Goal: Register for event/course

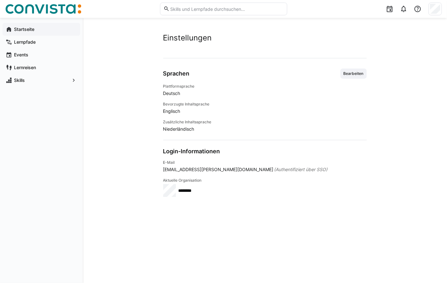
click at [21, 33] on div "Startseite" at bounding box center [42, 29] width 78 height 13
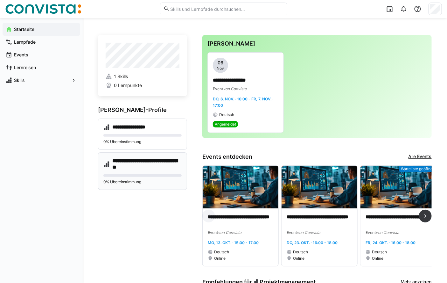
click at [133, 164] on h4 "**********" at bounding box center [146, 164] width 69 height 13
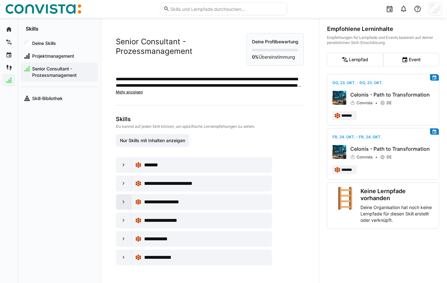
click at [122, 205] on eds-icon at bounding box center [124, 202] width 6 height 6
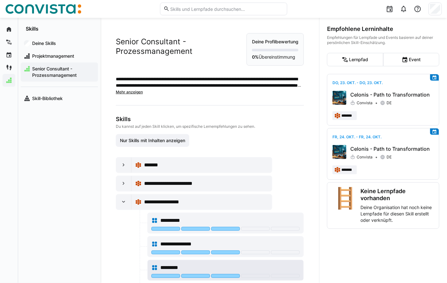
click at [164, 271] on span "*********" at bounding box center [171, 268] width 22 height 8
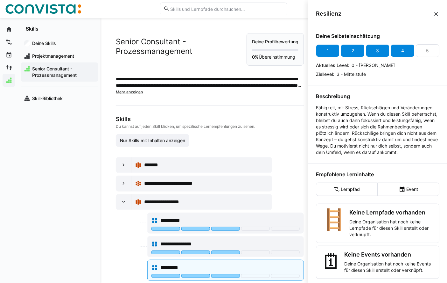
click at [401, 52] on div "4" at bounding box center [402, 50] width 3 height 6
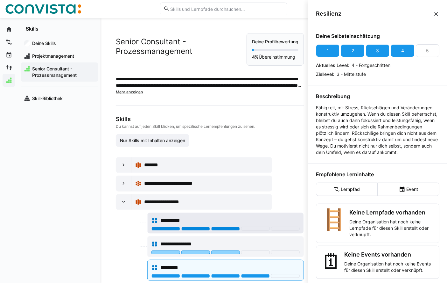
click at [223, 230] on div at bounding box center [225, 229] width 29 height 4
click at [224, 230] on div at bounding box center [225, 229] width 29 height 4
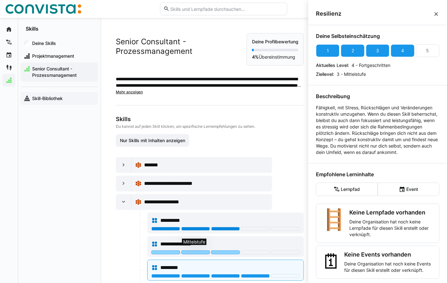
click at [0, 0] on app-navigation-label "Skill-Bibliothek" at bounding box center [0, 0] width 0 height 0
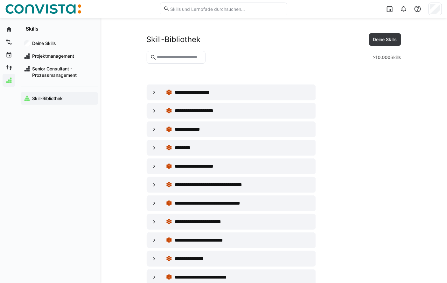
click at [162, 57] on input "text" at bounding box center [179, 57] width 46 height 6
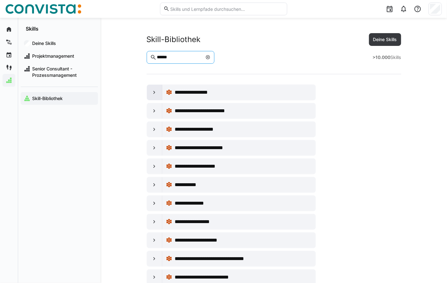
type input "******"
click at [152, 93] on eds-icon at bounding box center [154, 92] width 6 height 6
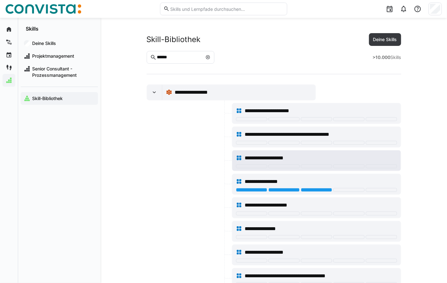
click at [309, 165] on div at bounding box center [316, 166] width 31 height 4
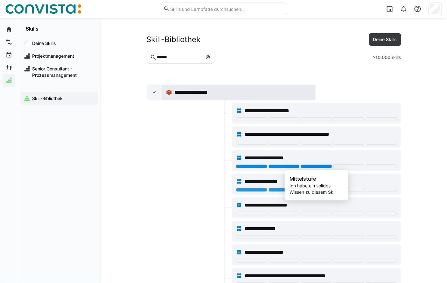
click at [187, 91] on span "**********" at bounding box center [201, 92] width 52 height 8
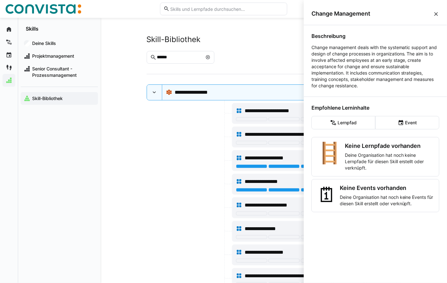
click at [434, 14] on eds-icon at bounding box center [436, 14] width 6 height 6
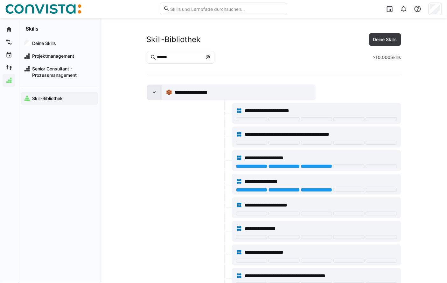
click at [154, 91] on eds-icon at bounding box center [154, 92] width 6 height 6
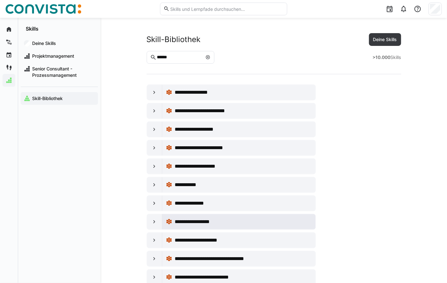
click at [200, 221] on span "**********" at bounding box center [201, 222] width 53 height 8
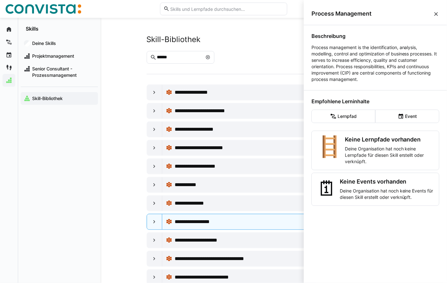
click at [437, 11] on eds-icon at bounding box center [436, 14] width 6 height 6
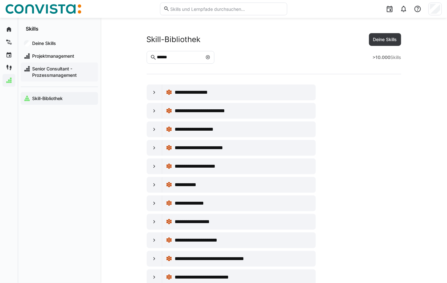
click at [49, 71] on span "Senior Consultant - Prozessmanagement" at bounding box center [63, 72] width 64 height 13
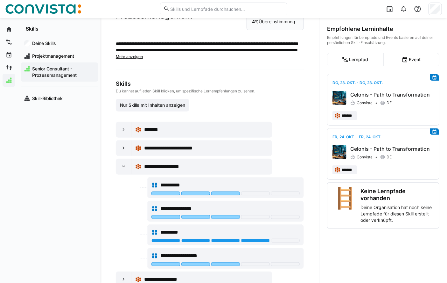
scroll to position [71, 0]
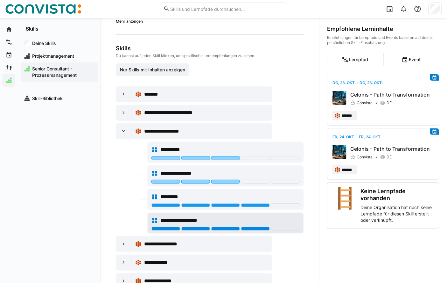
click at [253, 230] on div at bounding box center [255, 229] width 29 height 4
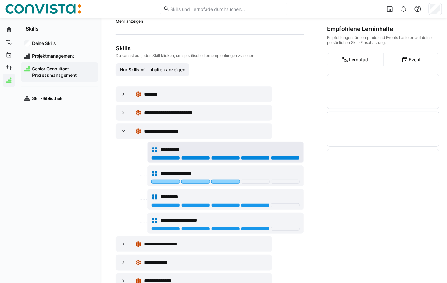
click at [285, 160] on div at bounding box center [285, 158] width 29 height 4
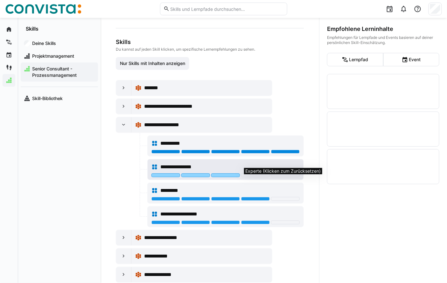
click at [257, 177] on div at bounding box center [255, 175] width 29 height 4
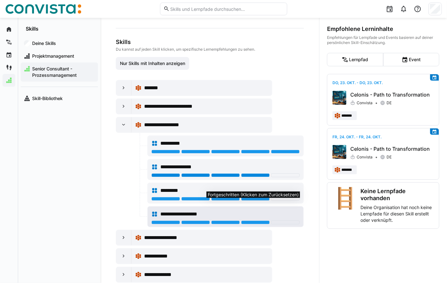
click at [251, 224] on div at bounding box center [255, 222] width 29 height 4
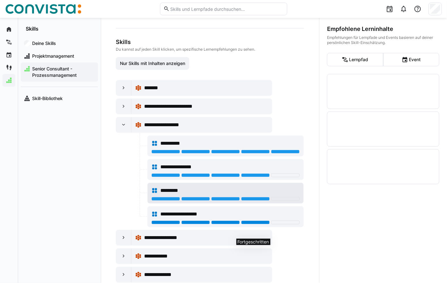
click at [251, 194] on div "*********" at bounding box center [229, 191] width 139 height 8
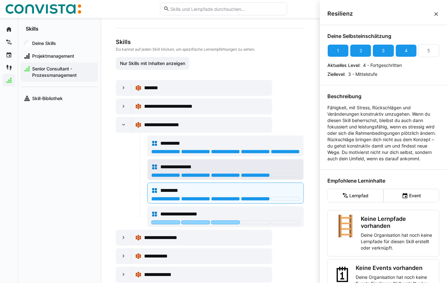
click at [254, 177] on div at bounding box center [255, 175] width 29 height 4
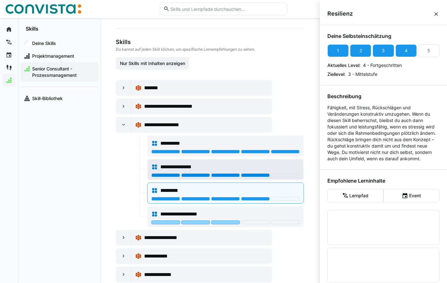
scroll to position [71, 0]
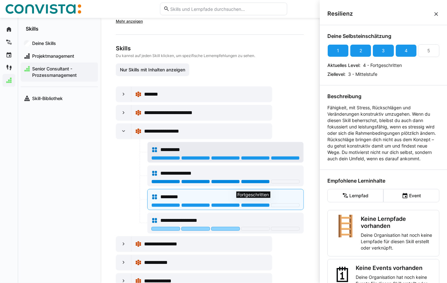
click at [280, 160] on div at bounding box center [285, 158] width 29 height 4
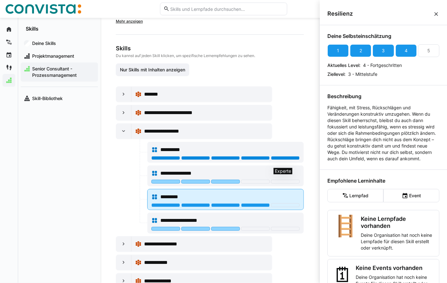
click at [247, 207] on div at bounding box center [255, 205] width 29 height 4
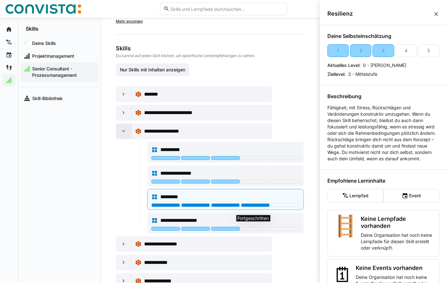
click at [123, 134] on eds-icon at bounding box center [124, 131] width 6 height 6
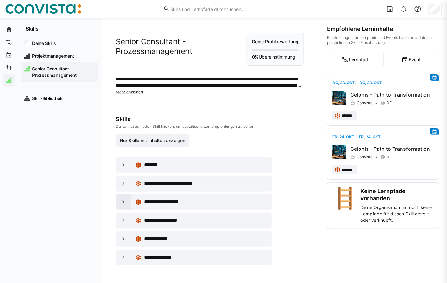
scroll to position [4, 0]
click at [123, 223] on eds-icon at bounding box center [124, 220] width 6 height 6
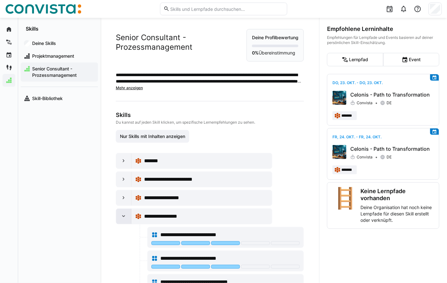
scroll to position [71, 0]
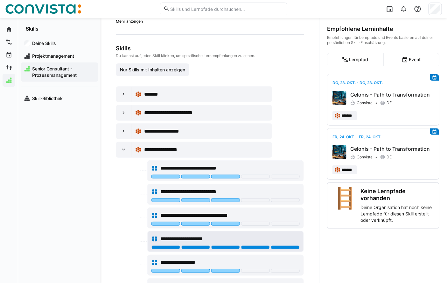
click at [288, 249] on div at bounding box center [285, 247] width 29 height 4
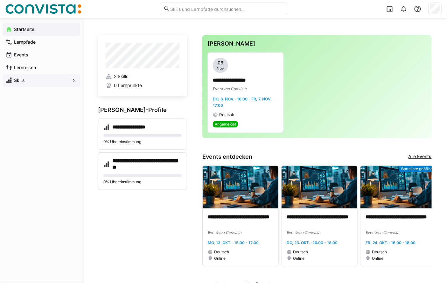
click at [26, 81] on span "Skills" at bounding box center [41, 80] width 57 height 6
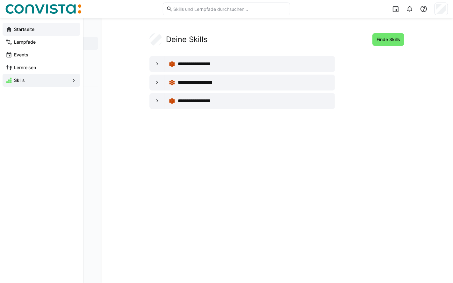
click at [0, 0] on app-navigation-label "Startseite" at bounding box center [0, 0] width 0 height 0
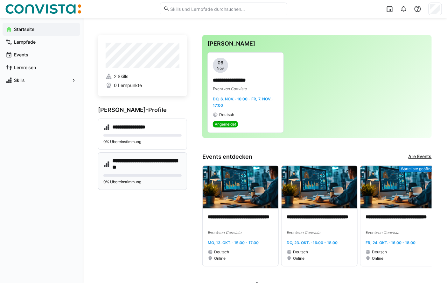
click at [135, 165] on h4 "**********" at bounding box center [146, 164] width 69 height 13
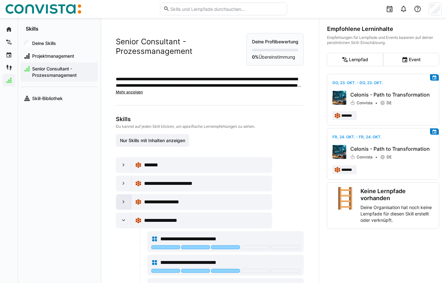
click at [121, 205] on eds-icon at bounding box center [124, 202] width 6 height 6
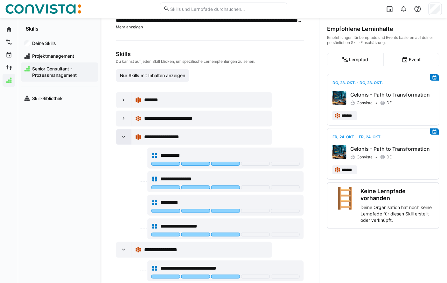
scroll to position [71, 0]
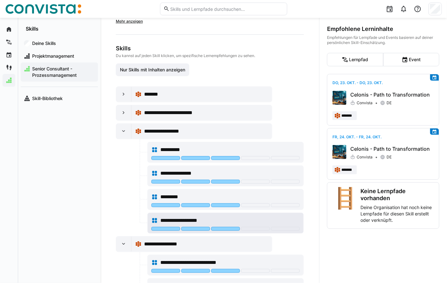
click at [277, 224] on div "**********" at bounding box center [229, 220] width 139 height 8
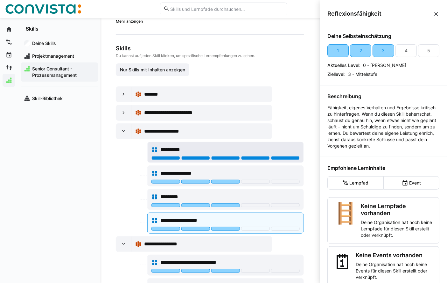
click at [283, 160] on div at bounding box center [285, 158] width 29 height 4
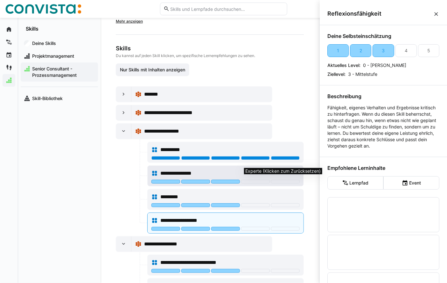
click at [254, 183] on div at bounding box center [255, 182] width 29 height 4
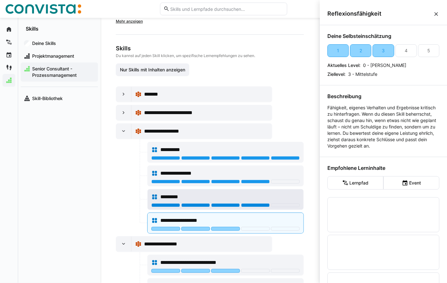
click at [256, 207] on div at bounding box center [255, 205] width 29 height 4
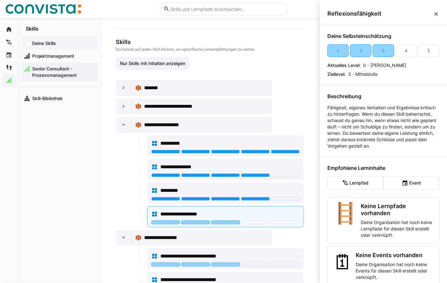
click at [0, 0] on app-navigation-label "Deine Skills" at bounding box center [0, 0] width 0 height 0
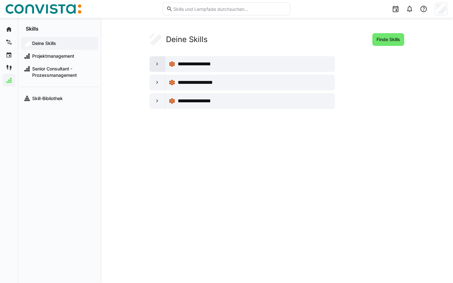
click at [160, 63] on eds-icon at bounding box center [157, 64] width 6 height 6
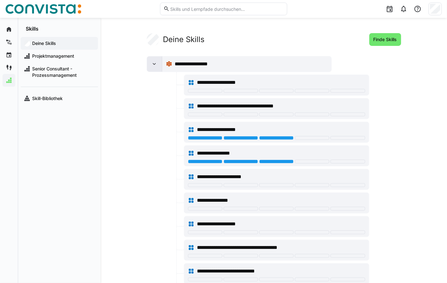
click at [155, 64] on eds-icon at bounding box center [154, 64] width 6 height 6
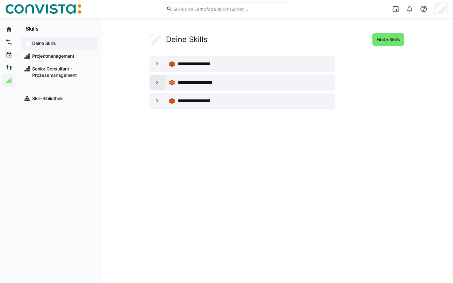
click at [154, 83] on eds-icon at bounding box center [157, 82] width 6 height 6
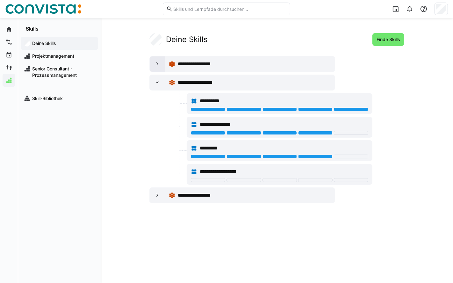
click at [155, 61] on eds-icon at bounding box center [157, 64] width 6 height 6
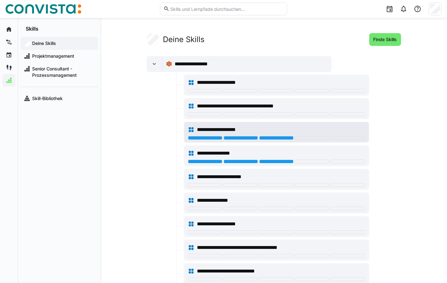
click at [222, 128] on span "**********" at bounding box center [226, 130] width 58 height 8
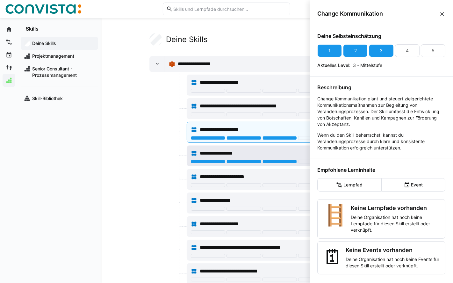
click at [217, 151] on span "**********" at bounding box center [223, 153] width 46 height 8
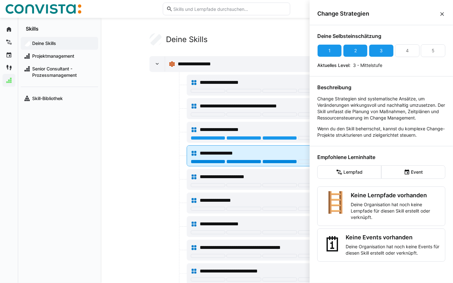
click at [283, 161] on div at bounding box center [279, 161] width 34 height 4
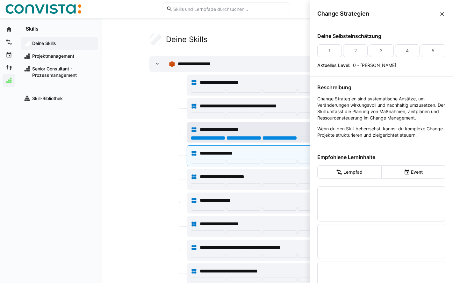
click at [281, 136] on div at bounding box center [279, 138] width 34 height 4
click at [154, 61] on eds-icon at bounding box center [157, 64] width 6 height 6
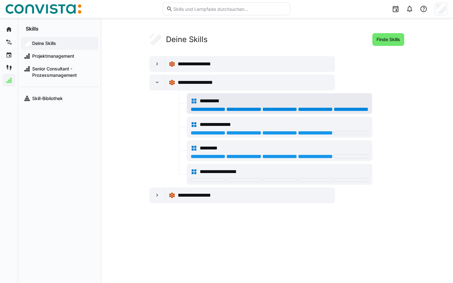
click at [351, 109] on div at bounding box center [351, 109] width 34 height 4
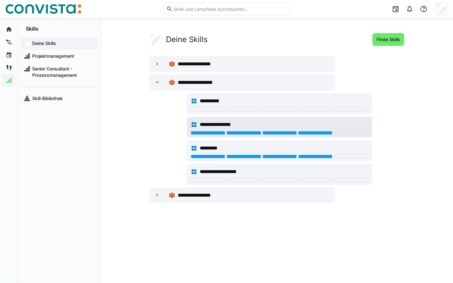
click at [313, 134] on div at bounding box center [315, 133] width 34 height 4
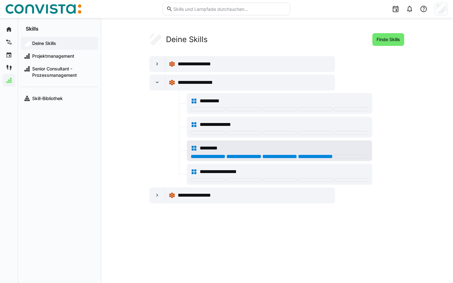
click at [314, 157] on div at bounding box center [315, 156] width 34 height 4
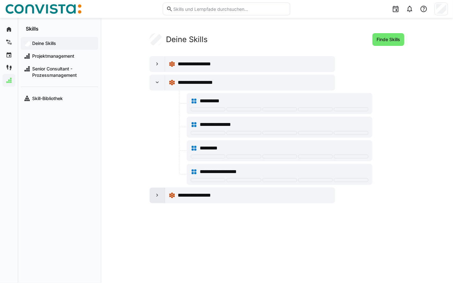
click at [152, 196] on div at bounding box center [157, 194] width 15 height 15
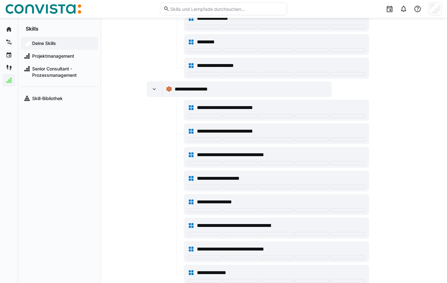
scroll to position [125, 0]
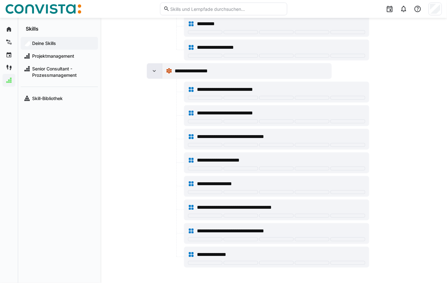
click at [147, 68] on div at bounding box center [154, 70] width 15 height 15
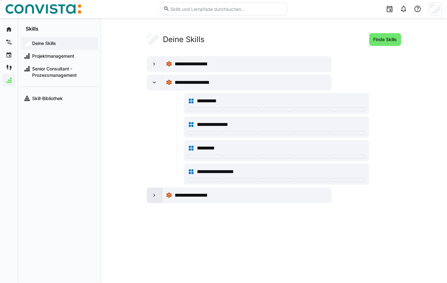
scroll to position [0, 0]
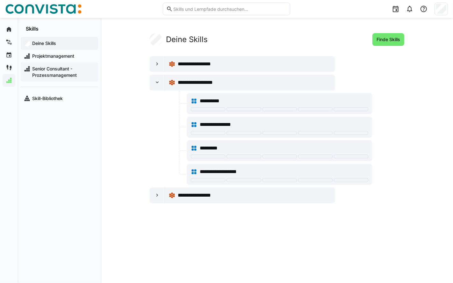
click at [53, 73] on span "Senior Consultant - Prozessmanagement" at bounding box center [63, 72] width 64 height 13
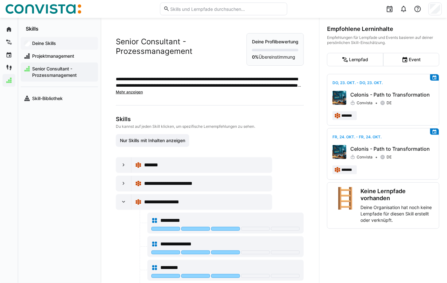
click at [0, 0] on app-navigation-label "Deine Skills" at bounding box center [0, 0] width 0 height 0
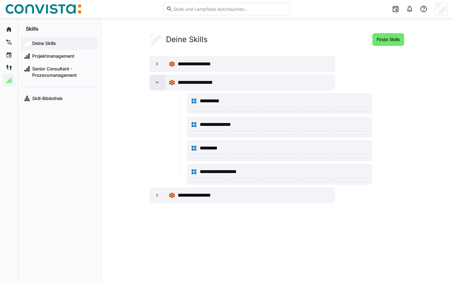
click at [159, 86] on div at bounding box center [157, 82] width 15 height 15
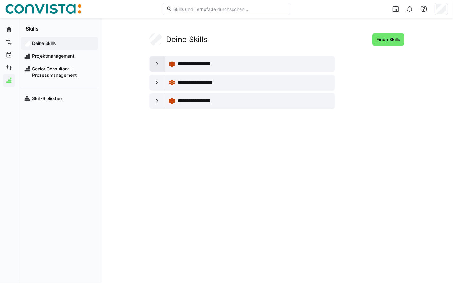
click at [156, 58] on div at bounding box center [157, 63] width 15 height 15
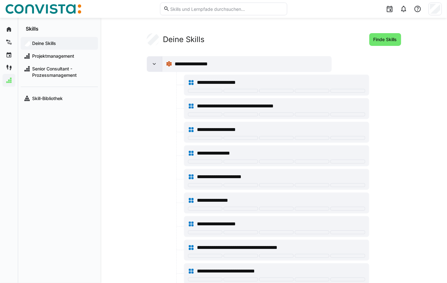
click at [156, 58] on div at bounding box center [154, 63] width 15 height 15
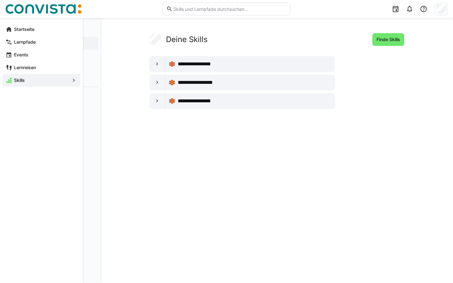
click at [11, 21] on div "Startseite Lernpfade Events Lernreisen Skills" at bounding box center [41, 55] width 83 height 74
click at [13, 26] on span "Startseite" at bounding box center [45, 29] width 64 height 6
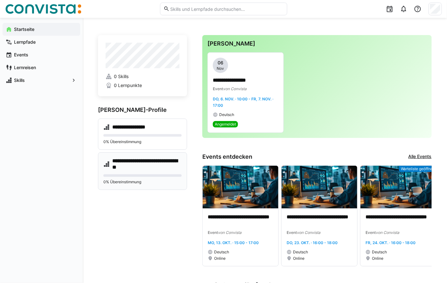
click at [138, 166] on h4 "**********" at bounding box center [146, 164] width 69 height 13
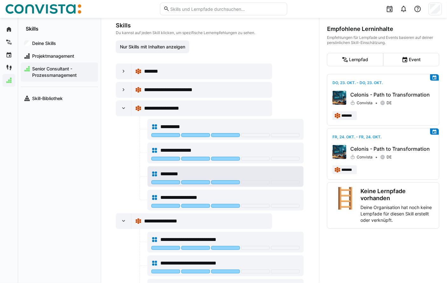
scroll to position [106, 0]
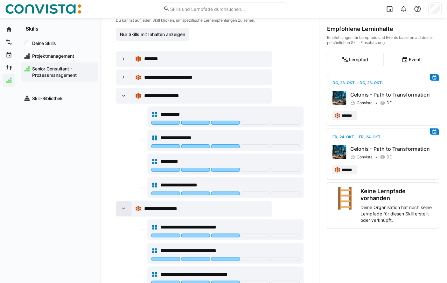
click at [123, 212] on eds-icon at bounding box center [124, 208] width 6 height 6
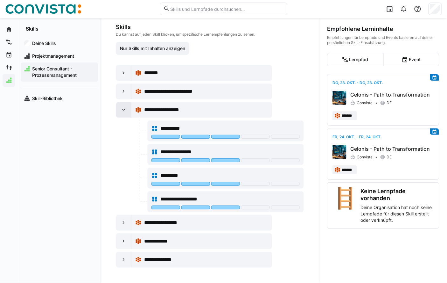
click at [128, 112] on div at bounding box center [123, 109] width 15 height 15
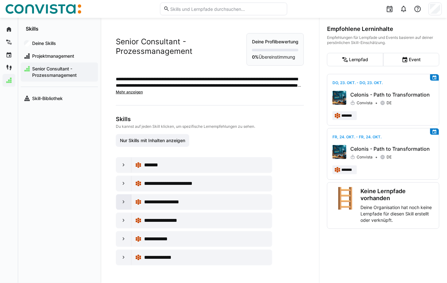
scroll to position [4, 0]
click at [124, 205] on eds-icon at bounding box center [124, 202] width 6 height 6
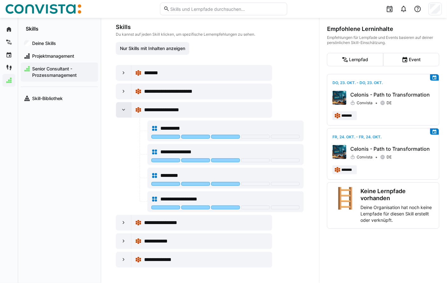
click at [121, 111] on eds-icon at bounding box center [124, 110] width 6 height 6
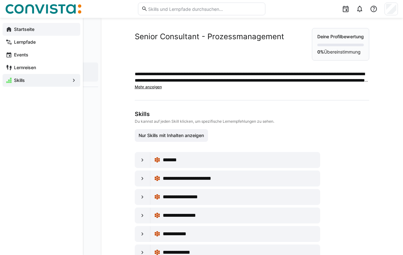
click at [8, 29] on eds-icon at bounding box center [9, 29] width 6 height 6
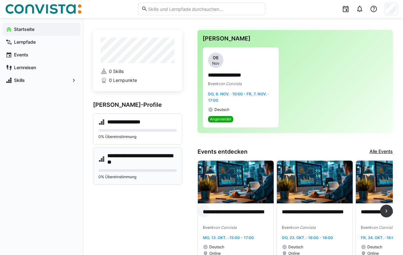
click at [130, 160] on h4 "**********" at bounding box center [141, 158] width 69 height 13
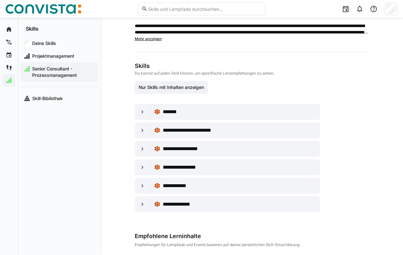
scroll to position [64, 0]
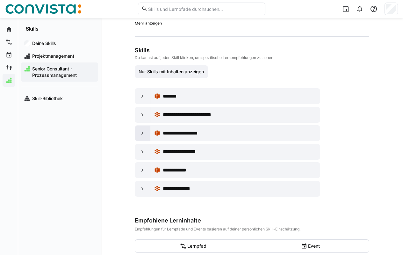
click at [142, 134] on eds-icon at bounding box center [142, 133] width 6 height 6
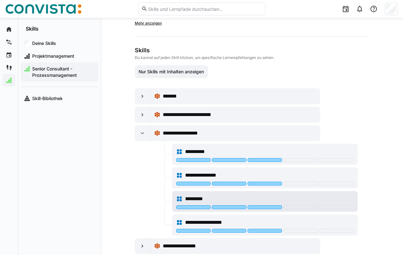
click at [195, 197] on span "*********" at bounding box center [196, 199] width 22 height 8
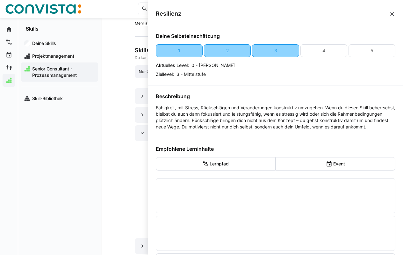
scroll to position [0, 0]
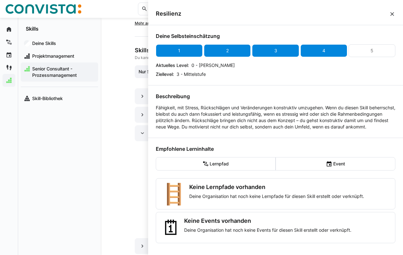
click at [307, 52] on div "4" at bounding box center [323, 50] width 47 height 13
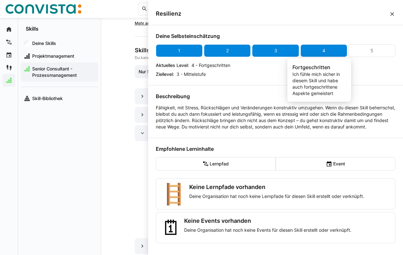
click at [390, 13] on eds-icon at bounding box center [392, 14] width 6 height 6
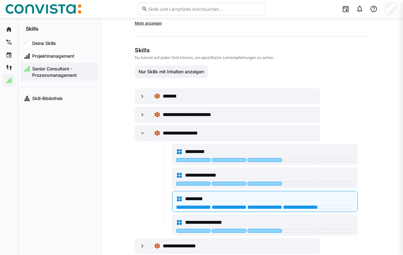
scroll to position [64, 0]
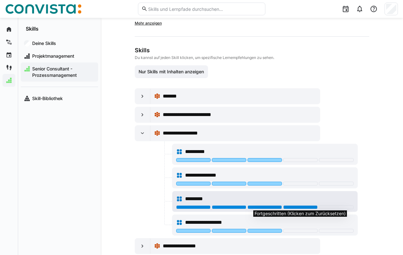
click at [297, 205] on div at bounding box center [300, 207] width 34 height 4
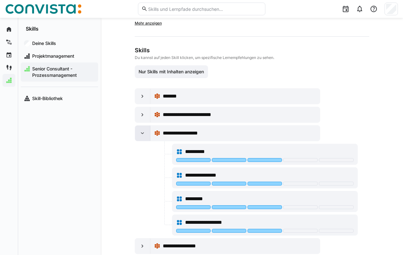
click at [136, 130] on div at bounding box center [142, 132] width 15 height 15
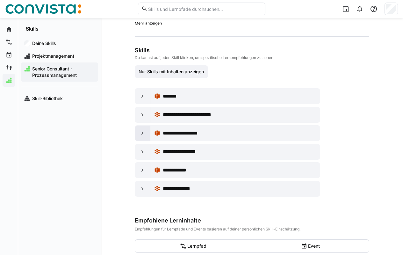
click at [139, 133] on div at bounding box center [142, 132] width 15 height 15
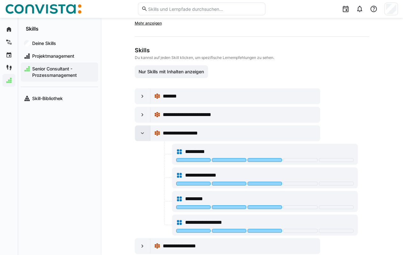
click at [139, 133] on div at bounding box center [142, 132] width 15 height 15
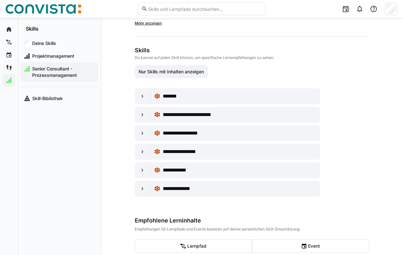
click at [59, 71] on span "Senior Consultant - Prozessmanagement" at bounding box center [63, 72] width 64 height 13
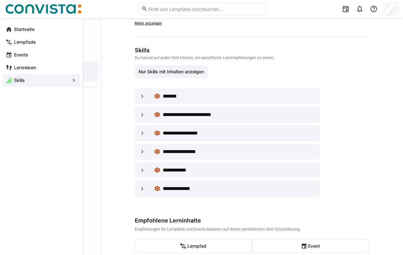
click at [12, 28] on eds-icon at bounding box center [9, 29] width 6 height 6
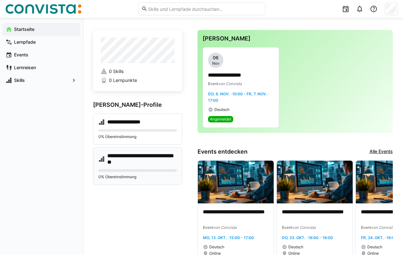
click at [127, 158] on h4 "**********" at bounding box center [141, 158] width 69 height 13
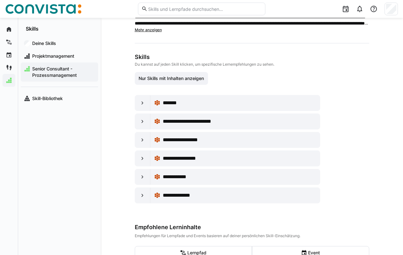
scroll to position [64, 0]
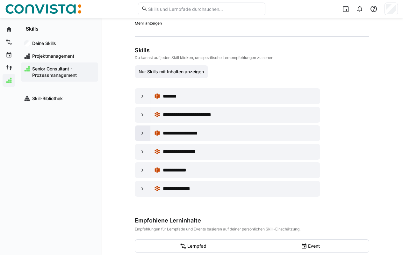
click at [141, 134] on eds-icon at bounding box center [142, 133] width 6 height 6
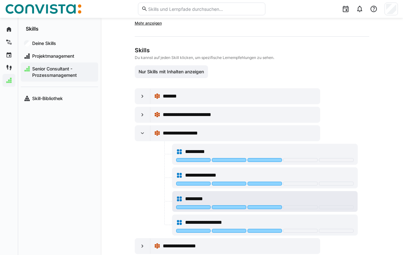
click at [194, 196] on span "*********" at bounding box center [196, 199] width 22 height 8
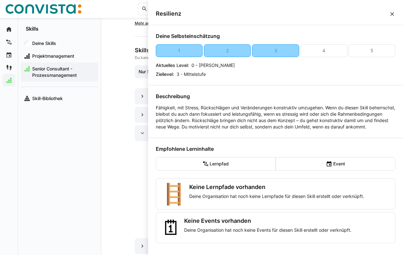
click at [322, 52] on div "4" at bounding box center [323, 50] width 3 height 6
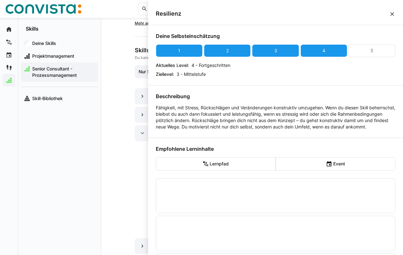
click at [389, 13] on eds-icon at bounding box center [392, 14] width 6 height 6
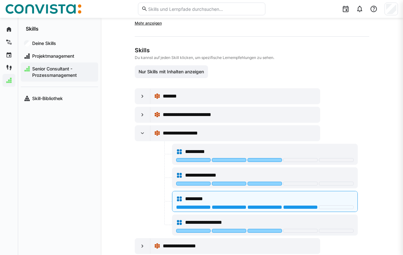
scroll to position [64, 0]
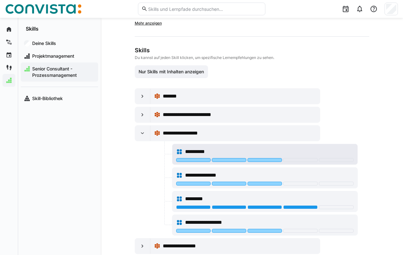
click at [328, 159] on div at bounding box center [336, 160] width 34 height 4
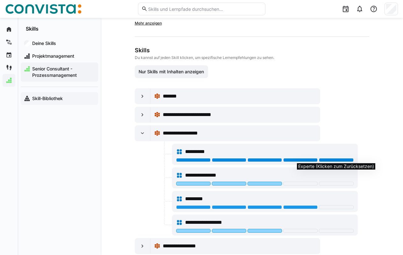
click at [0, 0] on app-navigation-label "Skill-Bibliothek" at bounding box center [0, 0] width 0 height 0
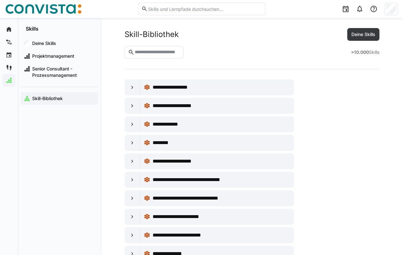
click at [164, 51] on input "text" at bounding box center [157, 52] width 46 height 6
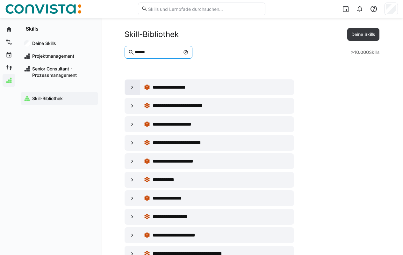
type input "******"
click at [130, 88] on eds-icon at bounding box center [132, 87] width 6 height 6
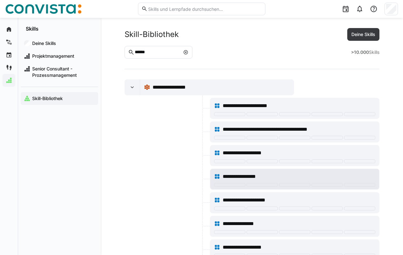
click at [325, 185] on div at bounding box center [326, 185] width 31 height 4
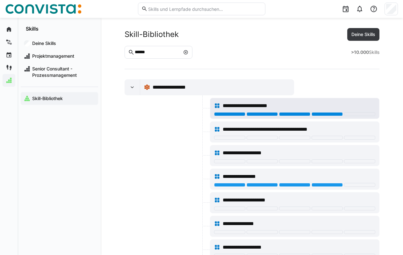
click at [323, 112] on div at bounding box center [326, 114] width 31 height 4
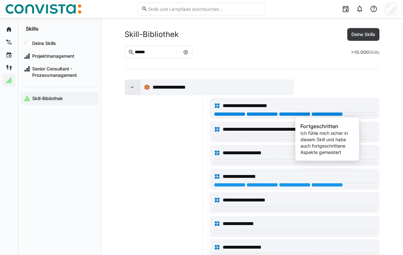
click at [130, 86] on eds-icon at bounding box center [132, 87] width 6 height 6
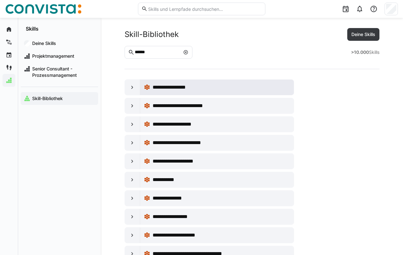
click at [162, 86] on span "**********" at bounding box center [178, 87] width 52 height 8
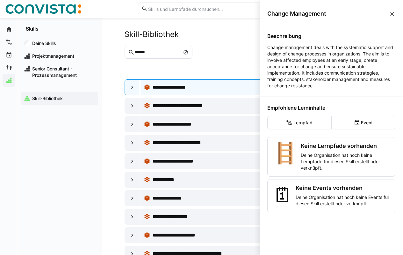
click at [391, 15] on eds-icon at bounding box center [392, 14] width 6 height 6
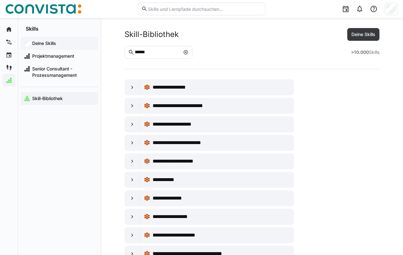
click at [0, 0] on app-navigation-label "Deine Skills" at bounding box center [0, 0] width 0 height 0
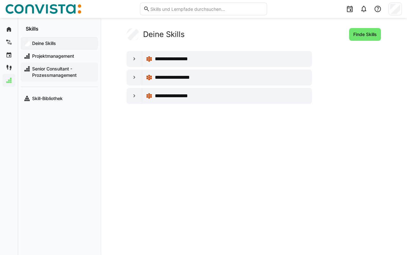
click at [49, 72] on span "Senior Consultant - Prozessmanagement" at bounding box center [63, 72] width 64 height 13
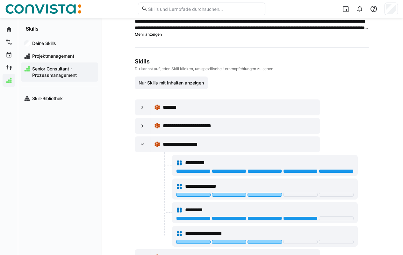
scroll to position [64, 0]
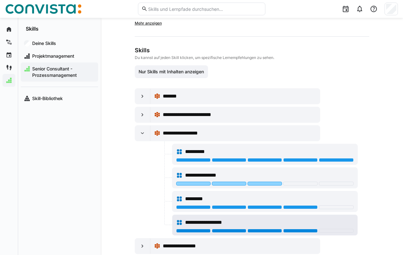
click at [289, 229] on div at bounding box center [300, 231] width 34 height 4
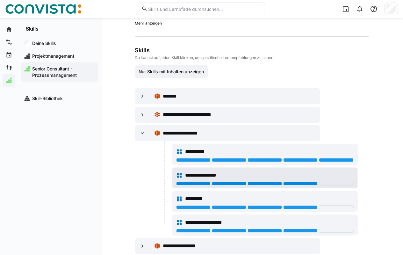
click at [292, 183] on div at bounding box center [300, 183] width 34 height 4
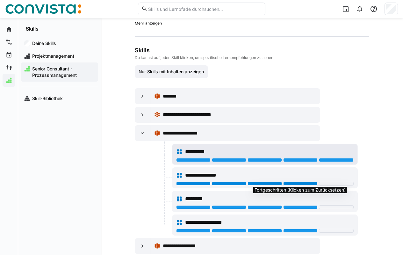
click at [327, 159] on div at bounding box center [336, 160] width 34 height 4
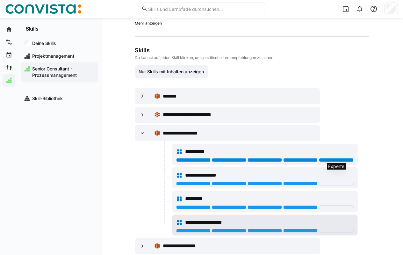
click at [301, 229] on div at bounding box center [300, 231] width 34 height 4
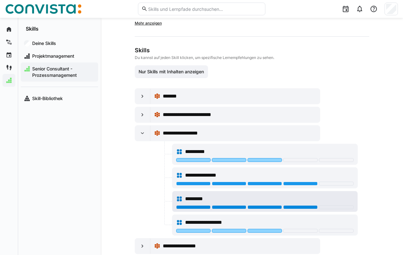
click at [298, 207] on div at bounding box center [300, 207] width 34 height 4
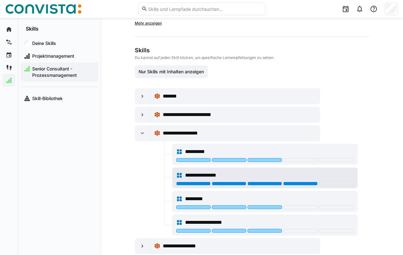
click at [298, 184] on div at bounding box center [300, 183] width 34 height 4
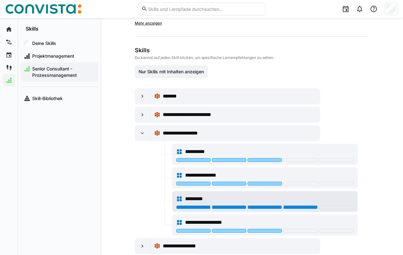
click at [300, 207] on div at bounding box center [300, 207] width 34 height 4
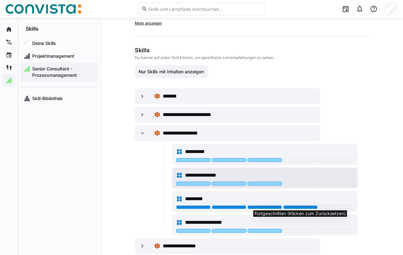
click at [266, 183] on div at bounding box center [264, 183] width 34 height 4
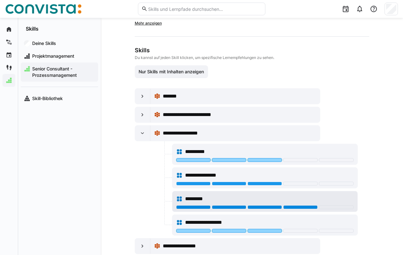
click at [295, 207] on div at bounding box center [300, 207] width 34 height 4
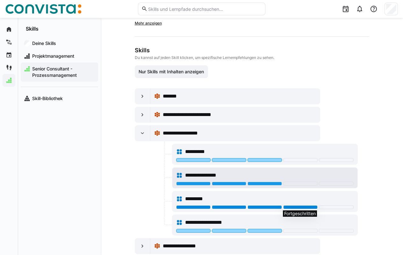
click at [265, 183] on div at bounding box center [264, 183] width 34 height 4
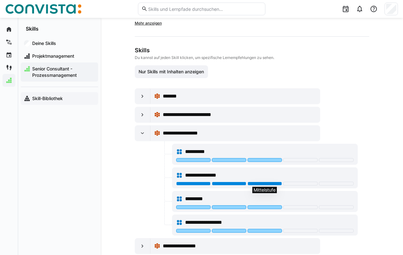
click at [0, 0] on app-navigation-label "Skill-Bibliothek" at bounding box center [0, 0] width 0 height 0
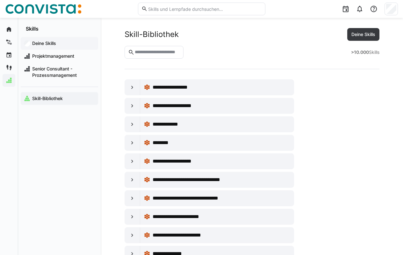
click at [0, 0] on app-navigation-label "Deine Skills" at bounding box center [0, 0] width 0 height 0
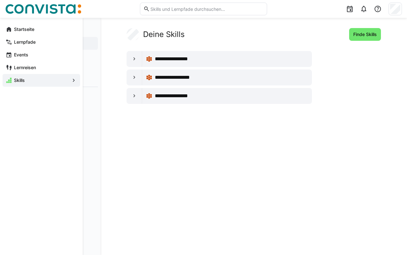
click at [5, 27] on div "Startseite" at bounding box center [42, 29] width 78 height 13
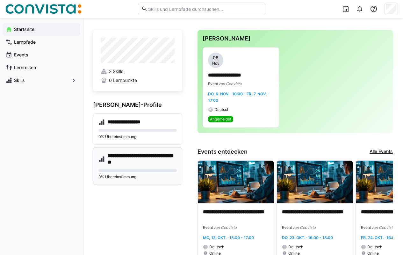
click at [131, 160] on h4 "**********" at bounding box center [141, 158] width 69 height 13
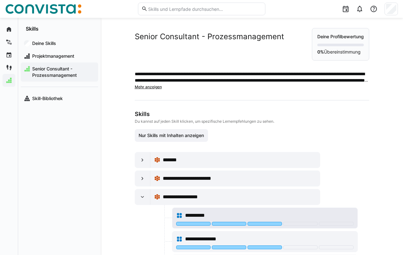
click at [333, 221] on div "**********" at bounding box center [264, 215] width 177 height 13
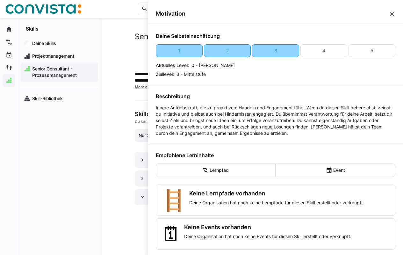
click at [389, 13] on eds-icon at bounding box center [392, 14] width 6 height 6
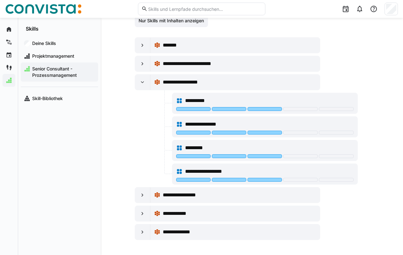
scroll to position [127, 0]
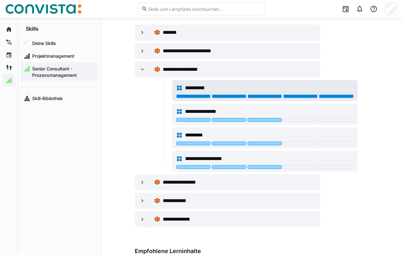
click at [336, 96] on div at bounding box center [336, 96] width 34 height 4
click at [336, 95] on div at bounding box center [336, 96] width 34 height 4
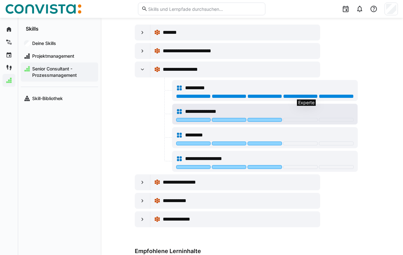
click at [262, 121] on div at bounding box center [264, 120] width 34 height 4
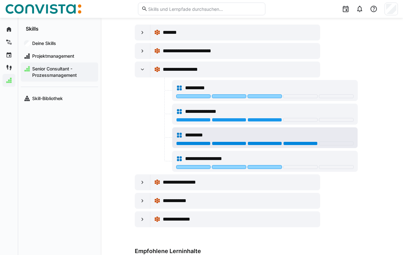
click at [310, 144] on div at bounding box center [300, 143] width 34 height 4
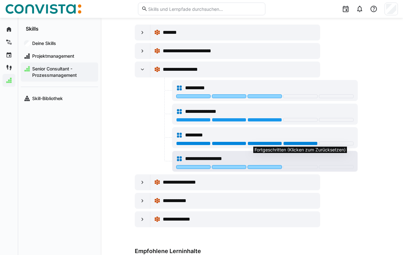
click at [297, 167] on div at bounding box center [300, 167] width 34 height 4
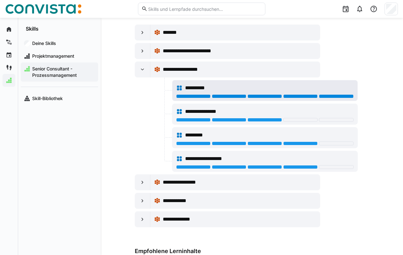
click at [334, 95] on div at bounding box center [336, 96] width 34 height 4
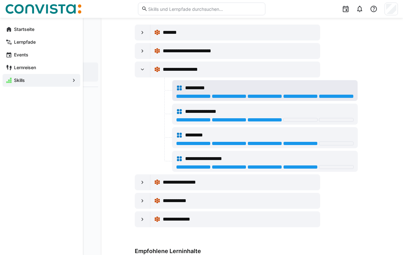
click at [8, 26] on div "Startseite" at bounding box center [42, 29] width 78 height 13
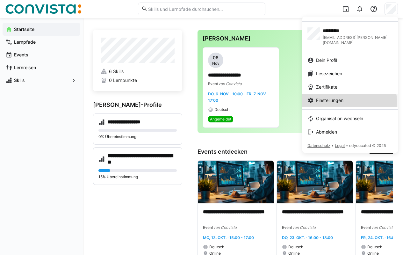
click at [338, 97] on span "Einstellungen" at bounding box center [329, 100] width 27 height 6
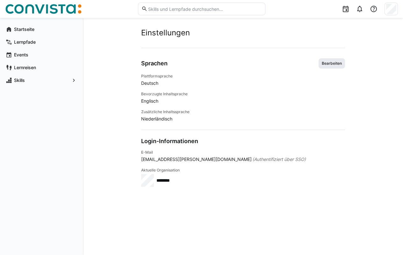
click at [328, 63] on span "Bearbeiten" at bounding box center [331, 63] width 21 height 5
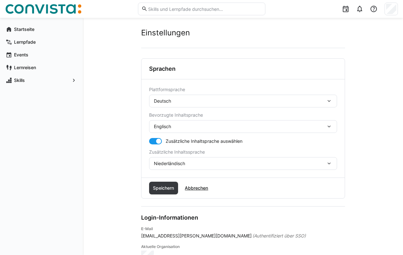
click at [191, 129] on div "Englisch" at bounding box center [240, 126] width 172 height 6
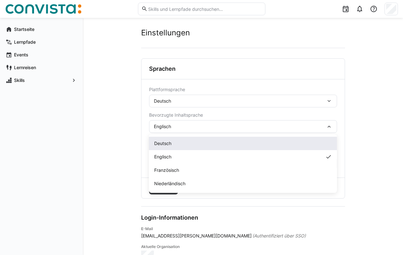
click at [180, 140] on div "Deutsch" at bounding box center [243, 143] width 178 height 6
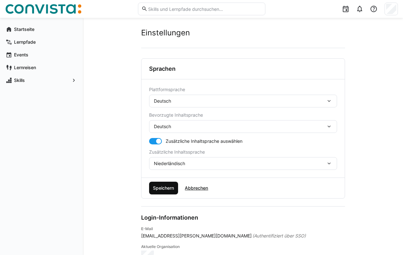
click at [166, 184] on span "Speichern" at bounding box center [163, 187] width 29 height 13
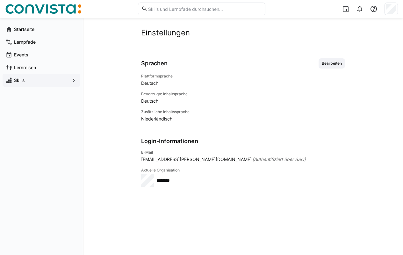
click at [37, 82] on span "Skills" at bounding box center [41, 80] width 57 height 6
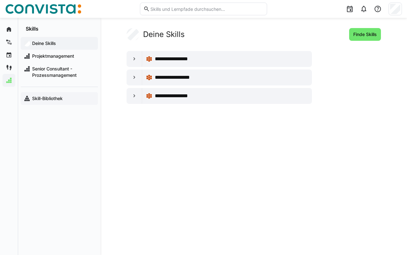
click at [0, 0] on app-navigation-label "Skill-Bibliothek" at bounding box center [0, 0] width 0 height 0
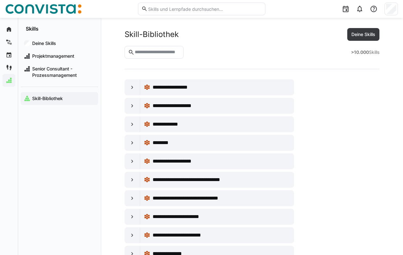
click at [181, 55] on eds-input at bounding box center [153, 52] width 59 height 13
type input "******"
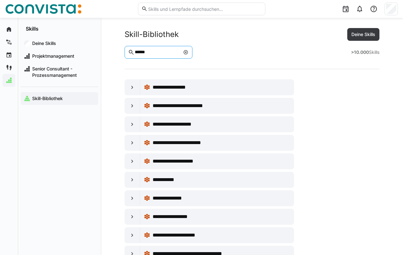
click at [384, 10] on div at bounding box center [390, 9] width 13 height 13
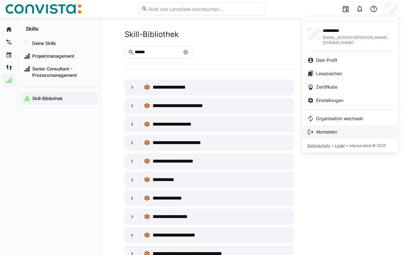
click at [332, 129] on span "Abmelden" at bounding box center [326, 132] width 21 height 6
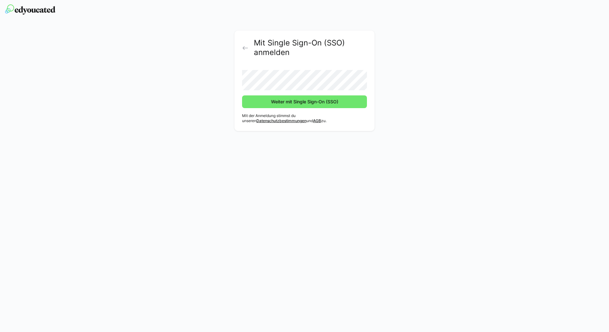
click at [242, 95] on button "Weiter mit Single Sign-On (SSO)" at bounding box center [304, 101] width 125 height 13
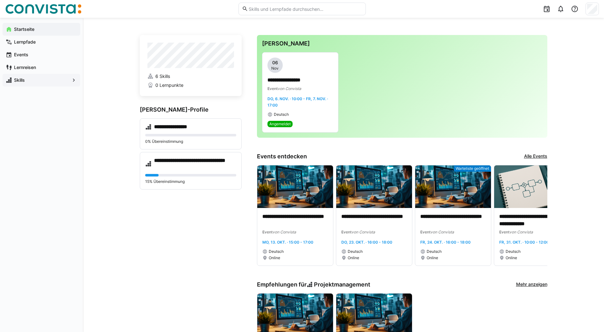
click at [28, 81] on span "Skills" at bounding box center [41, 80] width 57 height 6
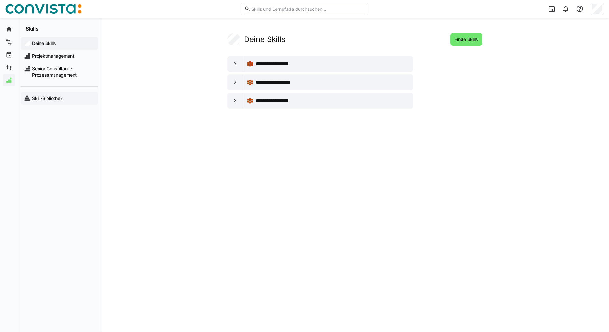
click at [0, 0] on app-navigation-label "Skill-Bibliothek" at bounding box center [0, 0] width 0 height 0
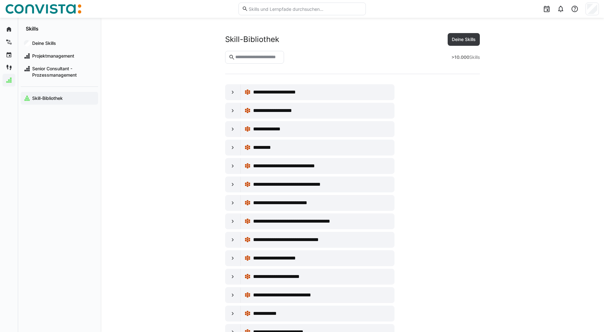
click at [247, 61] on eds-input at bounding box center [254, 57] width 59 height 13
type input "******"
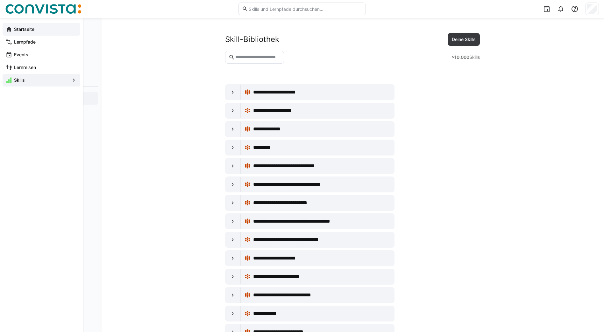
click at [0, 0] on app-navigation-label "Startseite" at bounding box center [0, 0] width 0 height 0
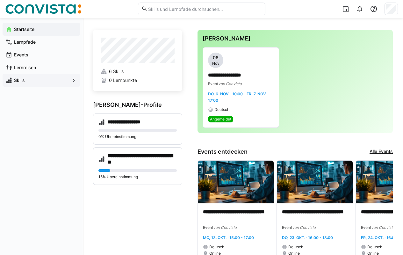
click at [25, 79] on span "Skills" at bounding box center [41, 80] width 57 height 6
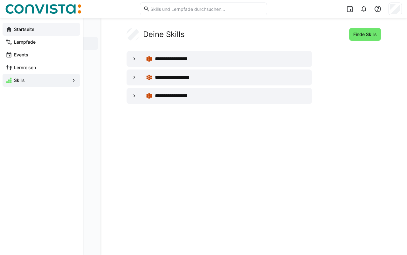
click at [0, 0] on app-navigation-label "Startseite" at bounding box center [0, 0] width 0 height 0
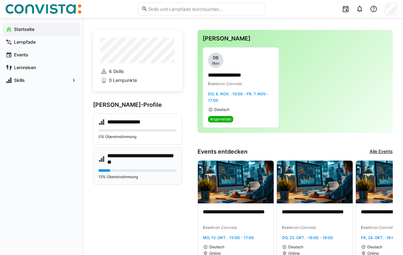
click at [134, 161] on h4 "**********" at bounding box center [141, 158] width 69 height 13
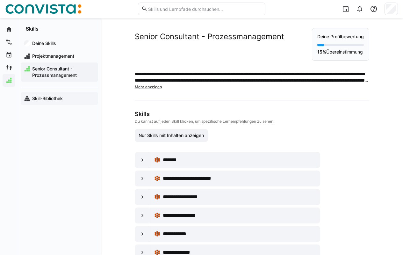
click at [0, 0] on app-navigation-label "Skill-Bibliothek" at bounding box center [0, 0] width 0 height 0
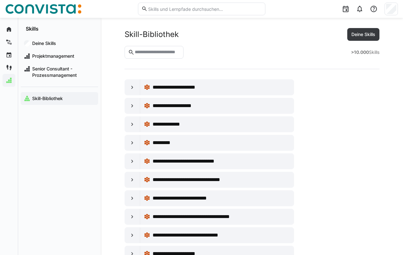
click at [151, 52] on input "text" at bounding box center [157, 52] width 46 height 6
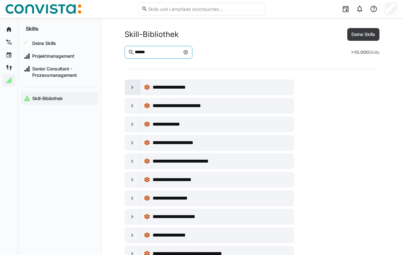
type input "******"
click at [130, 88] on eds-icon at bounding box center [132, 87] width 6 height 6
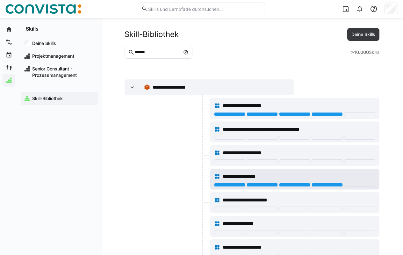
click at [331, 182] on div "**********" at bounding box center [294, 176] width 161 height 13
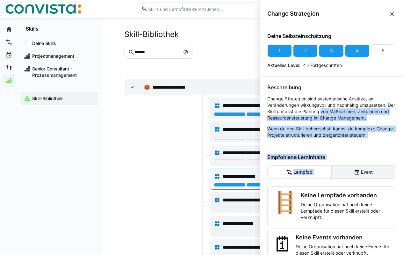
click at [347, 153] on div "Deine Selbsteinschätzung 1 2 3 4 5 Aktuelles Level: 4 - Fortgeschritten Beschre…" at bounding box center [330, 147] width 143 height 244
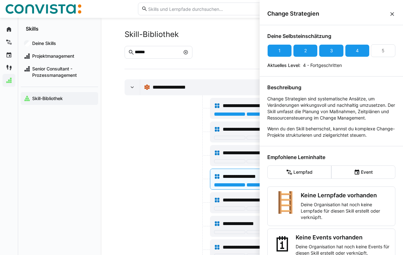
click at [171, 176] on div at bounding box center [166, 178] width 84 height 21
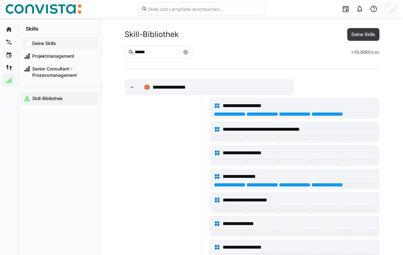
click at [0, 0] on app-navigation-label "Deine Skills" at bounding box center [0, 0] width 0 height 0
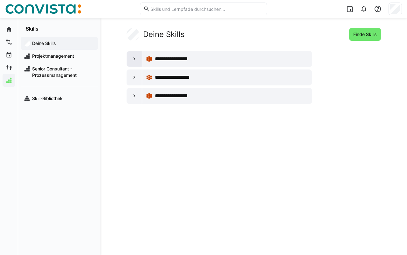
click at [137, 56] on eds-icon at bounding box center [134, 59] width 6 height 6
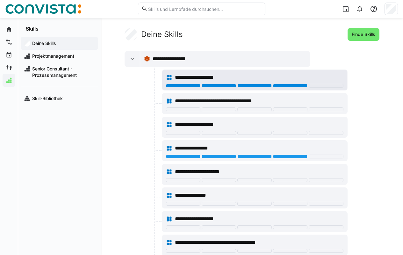
click at [293, 85] on div at bounding box center [290, 86] width 34 height 4
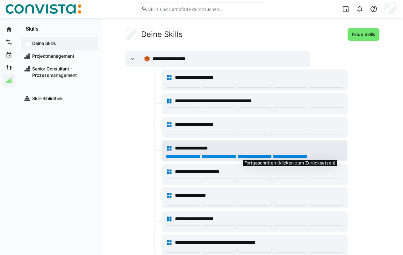
click at [284, 155] on div at bounding box center [290, 156] width 34 height 4
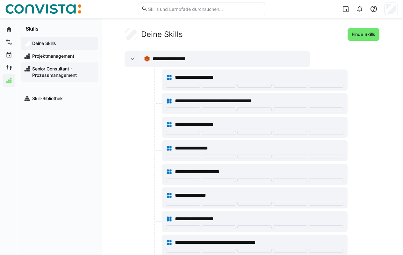
click at [48, 72] on span "Senior Consultant - Prozessmanagement" at bounding box center [63, 72] width 64 height 13
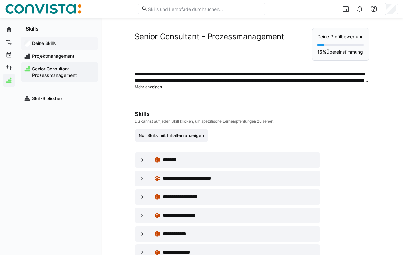
click at [0, 0] on app-navigation-label "Deine Skills" at bounding box center [0, 0] width 0 height 0
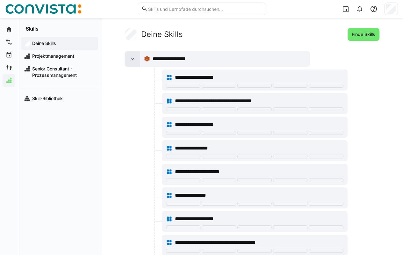
click at [134, 59] on eds-icon at bounding box center [132, 59] width 6 height 6
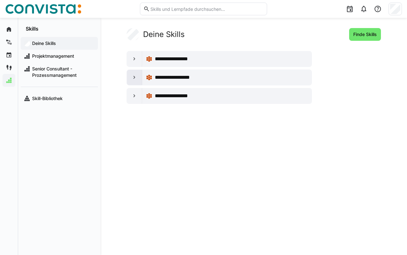
click at [135, 76] on eds-icon at bounding box center [134, 77] width 6 height 6
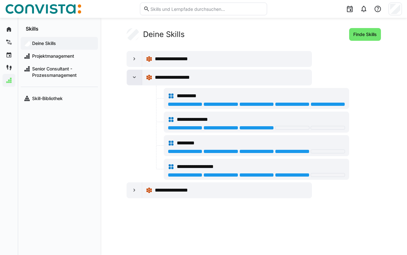
click at [136, 75] on eds-icon at bounding box center [134, 77] width 6 height 6
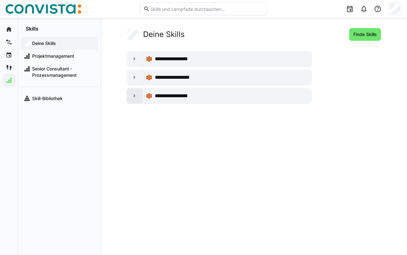
click at [132, 97] on eds-icon at bounding box center [134, 96] width 6 height 6
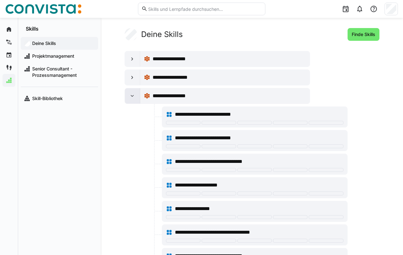
click at [132, 97] on eds-icon at bounding box center [132, 96] width 6 height 6
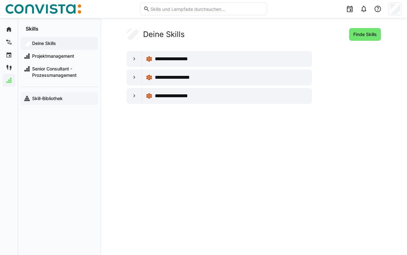
click at [46, 102] on div "Skill-Bibliothek" at bounding box center [59, 98] width 77 height 13
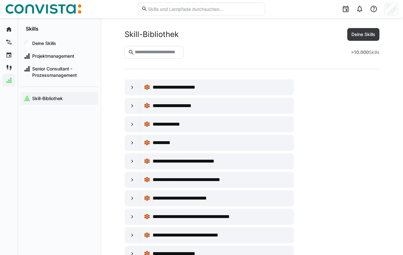
click at [145, 51] on input "text" at bounding box center [157, 52] width 46 height 6
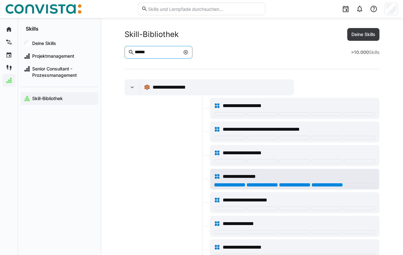
type input "******"
click at [329, 185] on div at bounding box center [326, 185] width 31 height 4
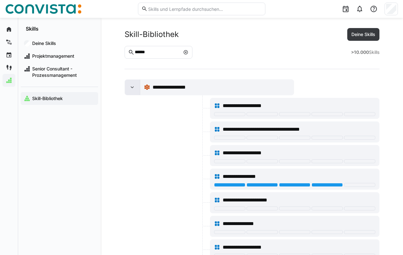
click at [131, 86] on eds-icon at bounding box center [132, 87] width 6 height 6
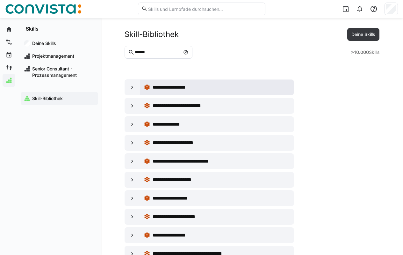
click at [149, 85] on eds-icon at bounding box center [147, 87] width 6 height 6
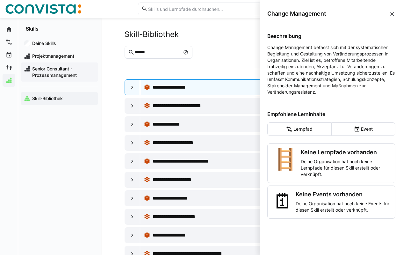
click at [54, 73] on span "Senior Consultant - Prozessmanagement" at bounding box center [63, 72] width 64 height 13
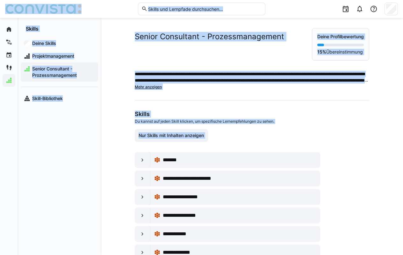
click at [174, 117] on div "Skills Du kannst auf jeden Skill klicken, um spezifische Lernempfehlungen zu se…" at bounding box center [246, 116] width 223 height 13
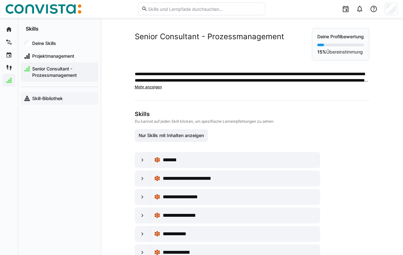
click at [0, 0] on app-navigation-label "Skill-Bibliothek" at bounding box center [0, 0] width 0 height 0
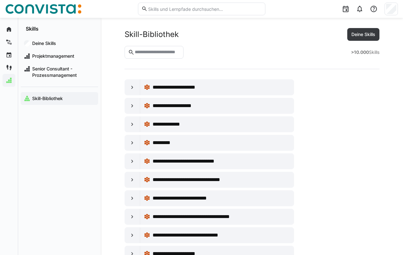
click at [150, 50] on input "text" at bounding box center [157, 52] width 46 height 6
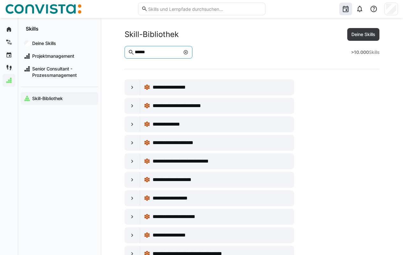
type input "******"
click at [152, 88] on span "**********" at bounding box center [178, 87] width 52 height 8
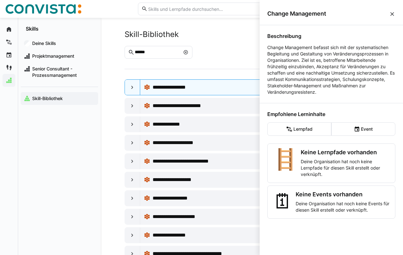
click at [392, 13] on eds-icon at bounding box center [392, 14] width 6 height 6
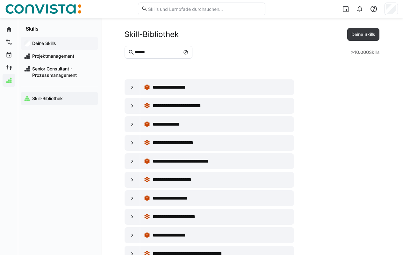
click at [0, 0] on app-navigation-label "Deine Skills" at bounding box center [0, 0] width 0 height 0
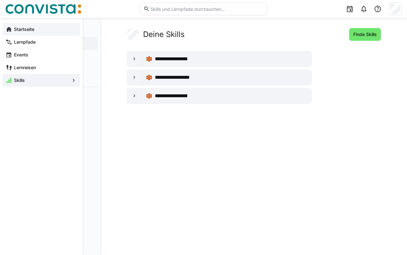
click at [8, 33] on div "Startseite" at bounding box center [42, 29] width 78 height 13
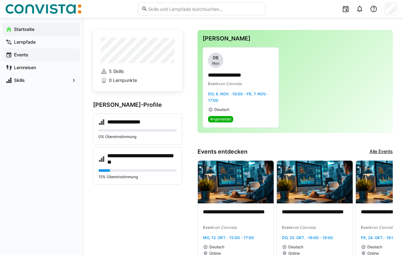
click at [0, 0] on app-navigation-label "Events" at bounding box center [0, 0] width 0 height 0
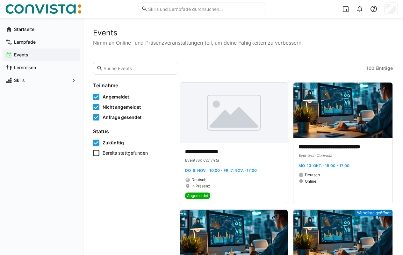
click at [144, 69] on input "text" at bounding box center [139, 68] width 72 height 6
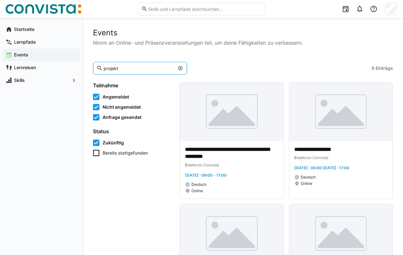
type input "projekt"
click at [178, 68] on eds-icon at bounding box center [180, 68] width 5 height 5
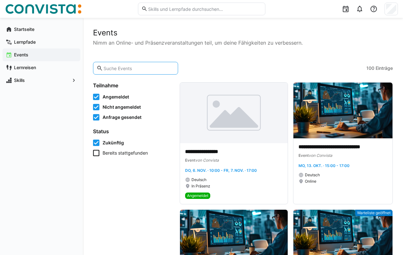
click at [122, 69] on input "text" at bounding box center [139, 68] width 72 height 6
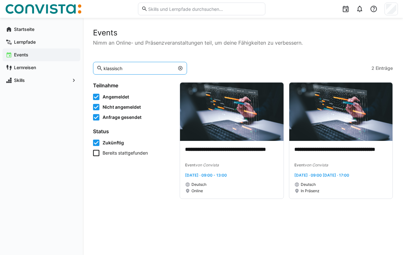
click at [164, 221] on div "**********" at bounding box center [243, 136] width 300 height 216
click at [97, 151] on icon at bounding box center [96, 153] width 6 height 6
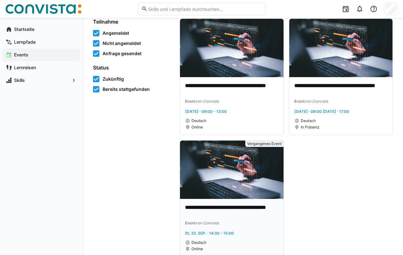
scroll to position [86, 0]
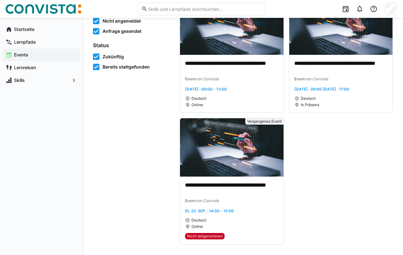
click at [98, 67] on icon at bounding box center [96, 67] width 6 height 6
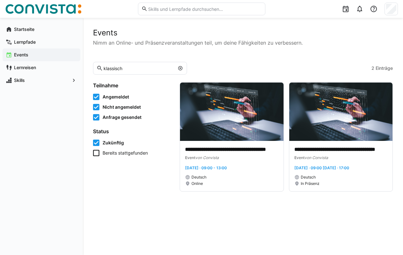
scroll to position [0, 0]
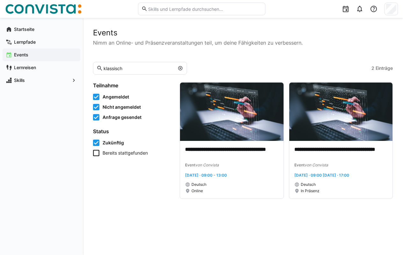
click at [143, 176] on app-learning-events-list-filters "Teilnahme Angemeldet Nicht angemeldet Anfrage gesendet Status Zukünftig Bereits…" at bounding box center [132, 140] width 79 height 116
click at [140, 69] on input "klassisch" at bounding box center [139, 68] width 72 height 6
type input "klassisches"
click at [178, 67] on eds-icon at bounding box center [180, 68] width 5 height 5
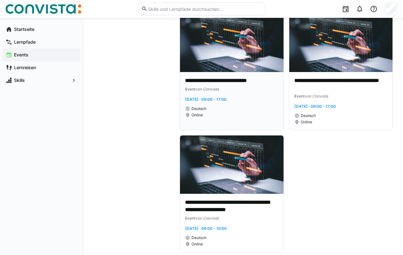
scroll to position [198, 0]
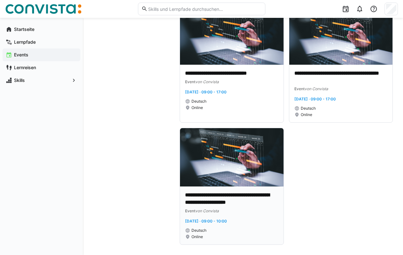
type input "projektmanagement"
click at [243, 161] on img at bounding box center [231, 157] width 103 height 58
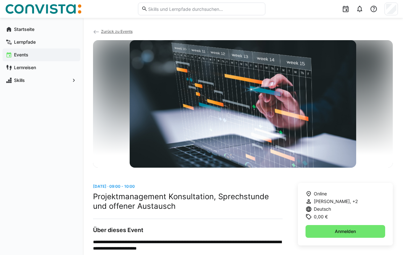
click at [25, 51] on div "Events" at bounding box center [42, 54] width 78 height 13
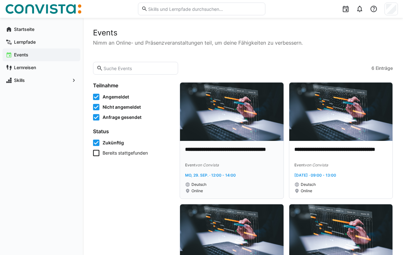
click at [199, 131] on img at bounding box center [231, 111] width 103 height 58
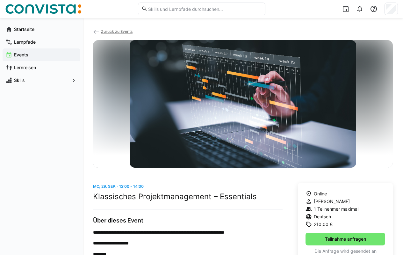
click at [30, 56] on span "Events" at bounding box center [45, 55] width 64 height 6
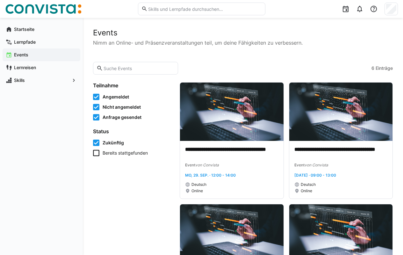
click at [0, 0] on app-navigation-label "Events" at bounding box center [0, 0] width 0 height 0
click at [0, 0] on app-navigation-label "Startseite" at bounding box center [0, 0] width 0 height 0
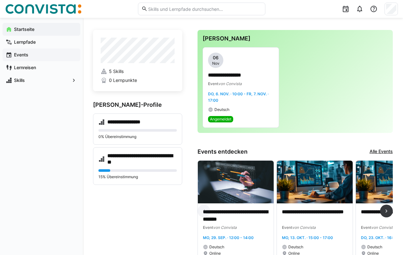
click at [0, 0] on app-navigation-label "Events" at bounding box center [0, 0] width 0 height 0
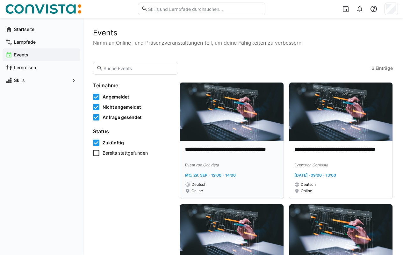
click at [209, 120] on img at bounding box center [231, 111] width 103 height 58
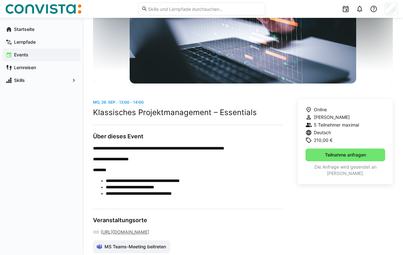
scroll to position [95, 0]
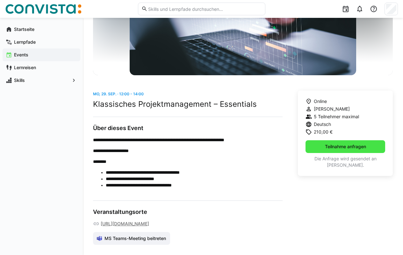
click at [326, 143] on span "Teilnahme anfragen" at bounding box center [345, 146] width 43 height 6
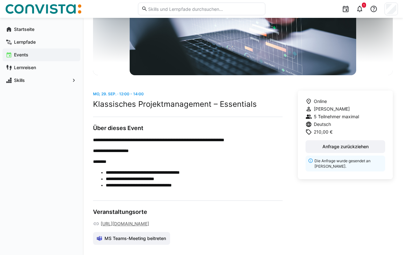
click at [0, 0] on app-navigation-label "Events" at bounding box center [0, 0] width 0 height 0
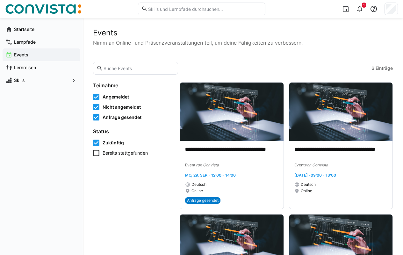
click at [19, 51] on div "Events" at bounding box center [42, 54] width 78 height 13
click at [91, 175] on div "**********" at bounding box center [243, 240] width 320 height 445
click at [262, 51] on div "**********" at bounding box center [243, 240] width 300 height 424
click at [361, 11] on eds-icon at bounding box center [360, 9] width 8 height 8
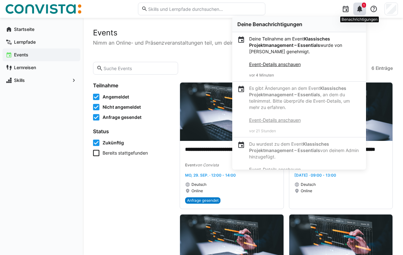
click at [361, 11] on eds-icon at bounding box center [360, 9] width 8 height 8
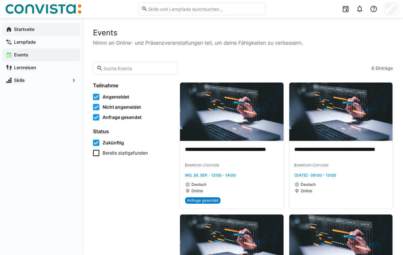
click at [47, 28] on span "Startseite" at bounding box center [45, 29] width 64 height 6
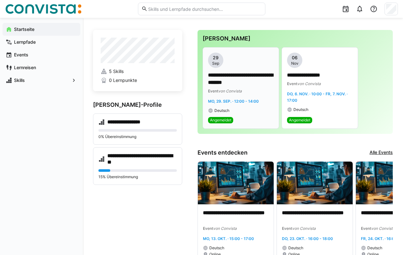
click at [240, 108] on div "Deutsch" at bounding box center [241, 110] width 66 height 5
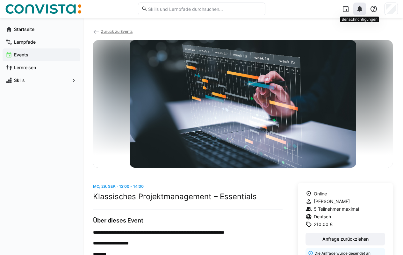
click at [357, 11] on eds-icon at bounding box center [360, 9] width 8 height 8
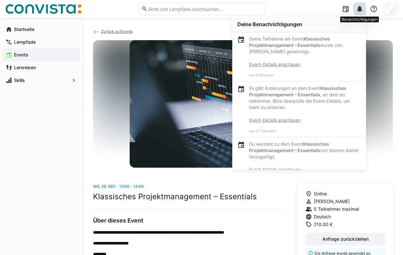
click at [341, 12] on div at bounding box center [345, 9] width 13 height 13
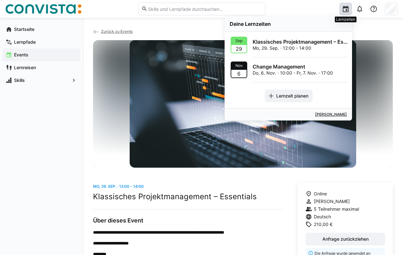
click at [111, 30] on span "Zurück zu Events" at bounding box center [117, 31] width 32 height 5
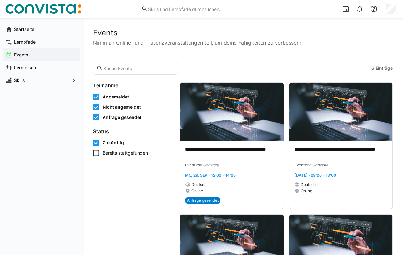
click at [131, 65] on input "text" at bounding box center [139, 68] width 72 height 6
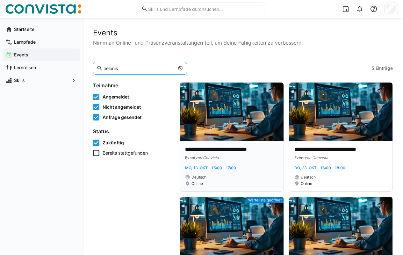
type input "celonis"
click at [227, 114] on img at bounding box center [231, 111] width 103 height 58
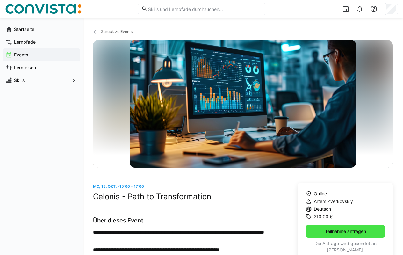
click at [351, 231] on span "Teilnahme anfragen" at bounding box center [345, 231] width 43 height 6
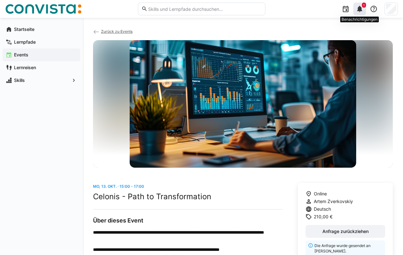
click at [360, 10] on eds-icon at bounding box center [360, 9] width 8 height 8
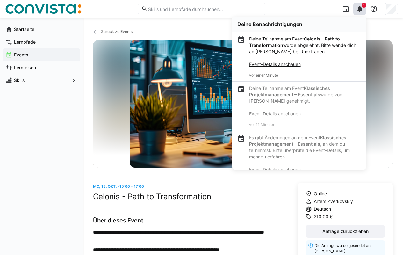
click at [108, 28] on app-back-navigation "Zurück zu Events" at bounding box center [243, 34] width 300 height 12
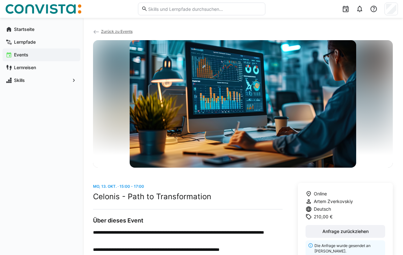
click at [118, 30] on span "Zurück zu Events" at bounding box center [117, 31] width 32 height 5
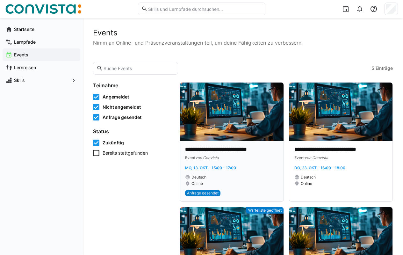
click at [244, 108] on img at bounding box center [231, 111] width 103 height 58
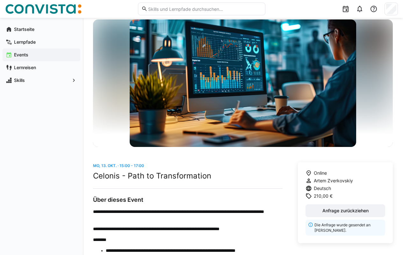
scroll to position [32, 0]
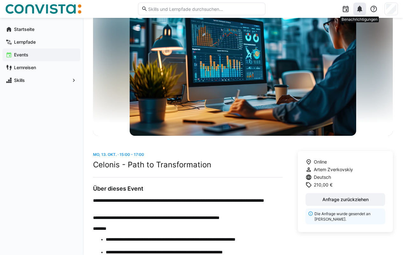
click at [359, 11] on eds-icon at bounding box center [360, 9] width 8 height 8
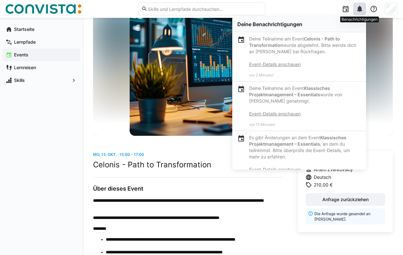
click at [292, 48] on p "Deine Teilnahme am Event Celonis - Path to Transformation wurde abgelehnt. Bitt…" at bounding box center [305, 52] width 112 height 32
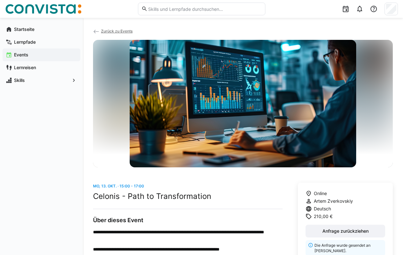
scroll to position [0, 0]
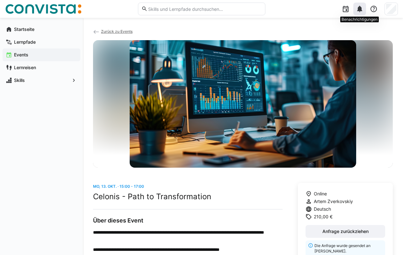
click at [361, 11] on eds-icon at bounding box center [360, 9] width 8 height 8
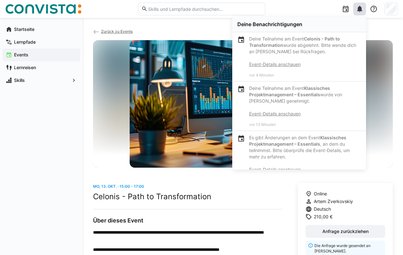
click at [267, 113] on link "Event-Details anschauen" at bounding box center [275, 113] width 52 height 5
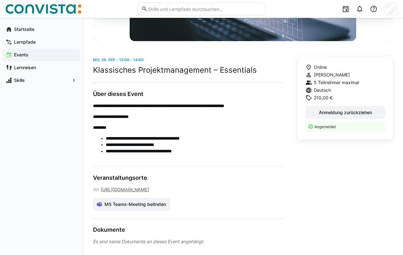
scroll to position [152, 0]
click at [0, 0] on app-navigation-label "Events" at bounding box center [0, 0] width 0 height 0
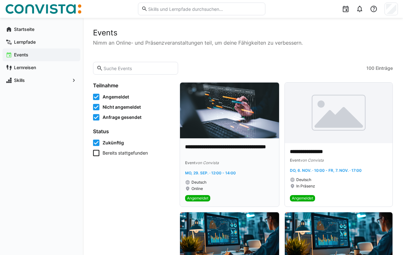
click at [241, 124] on img at bounding box center [229, 110] width 99 height 56
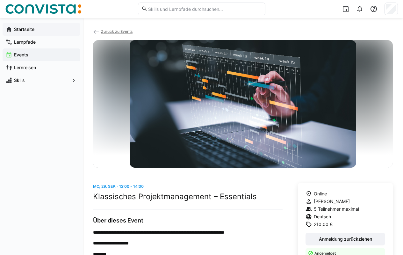
click at [0, 0] on app-navigation-label "Startseite" at bounding box center [0, 0] width 0 height 0
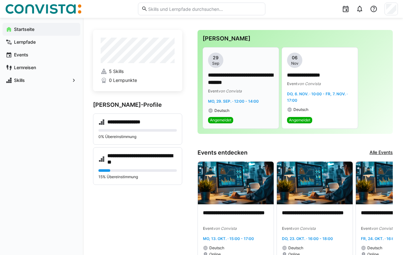
click at [228, 77] on p "**********" at bounding box center [241, 79] width 66 height 15
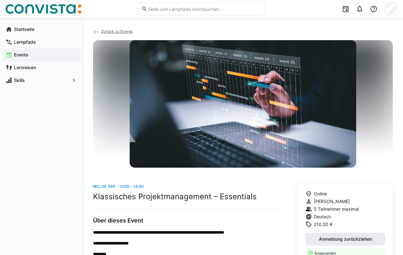
click at [336, 237] on span "Anmeldung zurückziehen" at bounding box center [345, 239] width 55 height 6
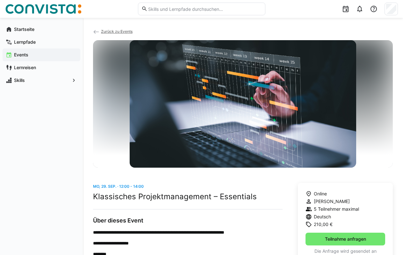
click at [122, 32] on span "Zurück zu Events" at bounding box center [117, 31] width 32 height 5
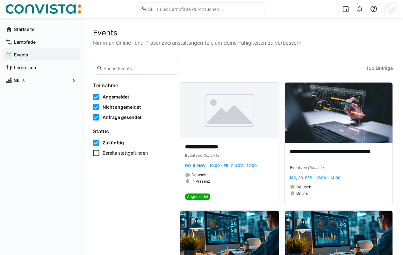
click at [126, 67] on input "text" at bounding box center [139, 68] width 72 height 6
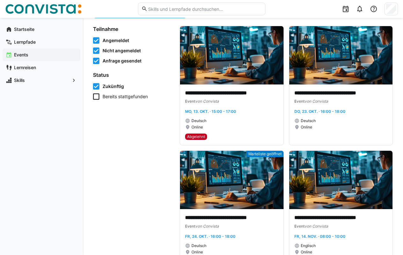
scroll to position [64, 0]
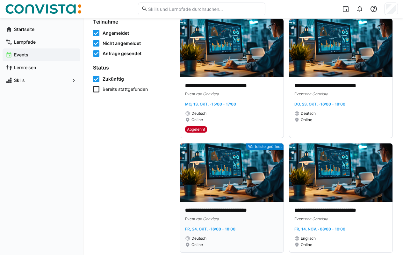
type input "celonis"
click at [239, 178] on img at bounding box center [231, 172] width 103 height 58
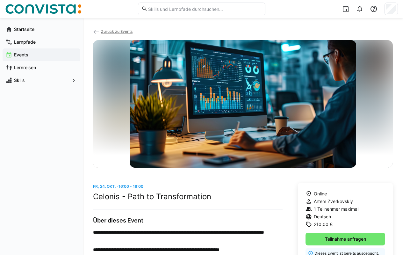
scroll to position [32, 0]
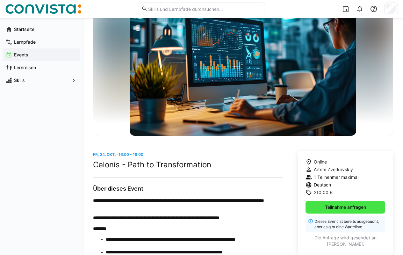
click at [335, 205] on span "Teilnahme anfragen" at bounding box center [345, 207] width 43 height 6
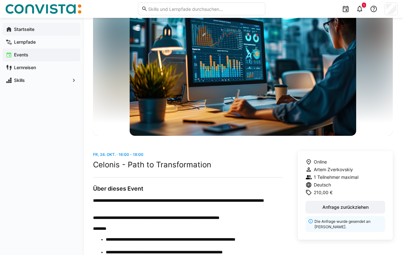
click at [0, 0] on app-navigation-label "Startseite" at bounding box center [0, 0] width 0 height 0
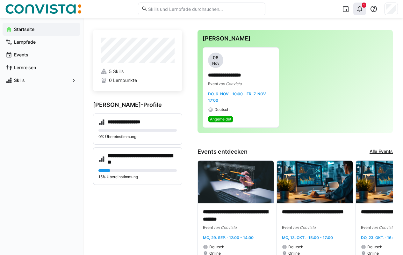
click at [358, 10] on eds-icon at bounding box center [360, 9] width 8 height 8
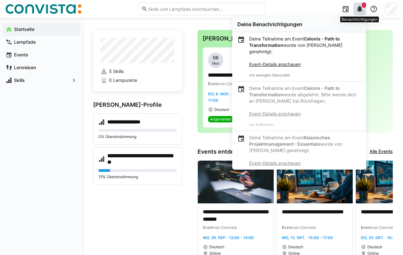
click at [289, 60] on p "Deine Teilnahme am Event Celonis - Path to Transformation wurde von [PERSON_NAM…" at bounding box center [305, 52] width 112 height 32
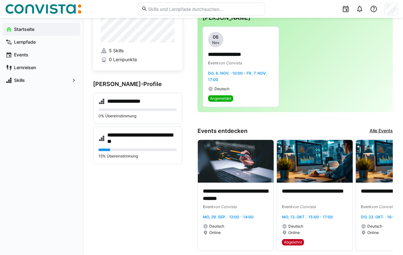
scroll to position [32, 0]
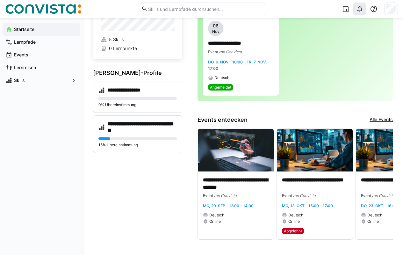
click at [358, 7] on eds-icon at bounding box center [360, 9] width 8 height 8
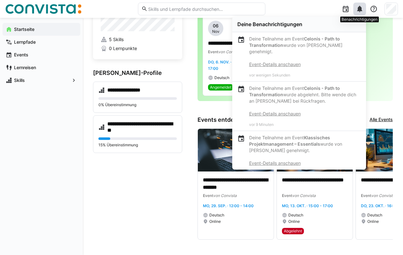
click at [273, 66] on link "Event-Details anschauen" at bounding box center [275, 63] width 52 height 5
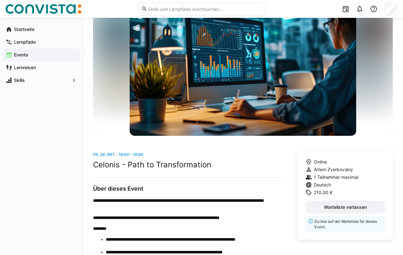
scroll to position [64, 0]
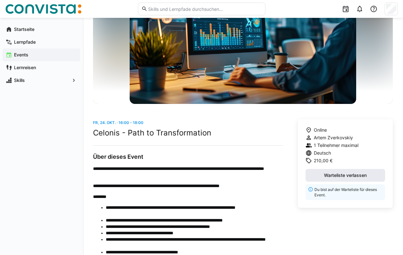
click at [335, 173] on span "Warteliste verlassen" at bounding box center [345, 175] width 45 height 6
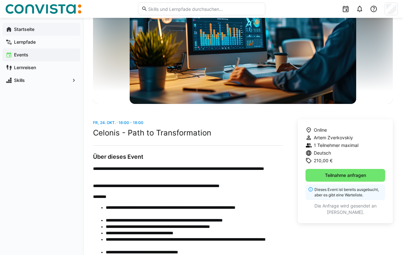
click at [0, 0] on app-navigation-label "Startseite" at bounding box center [0, 0] width 0 height 0
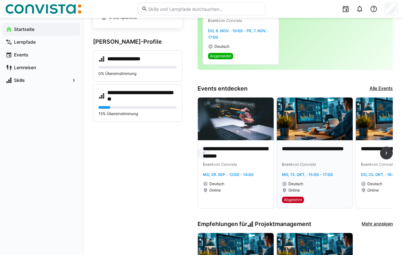
scroll to position [64, 0]
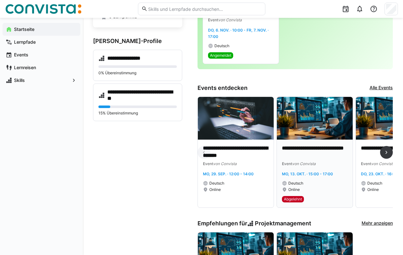
click at [316, 132] on img at bounding box center [315, 118] width 76 height 43
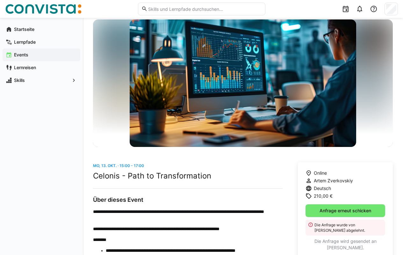
scroll to position [32, 0]
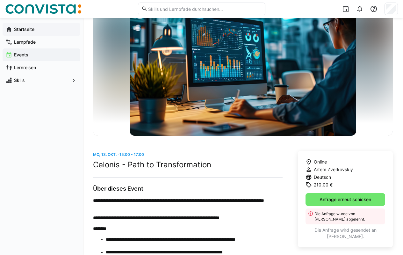
click at [0, 0] on app-navigation-label "Startseite" at bounding box center [0, 0] width 0 height 0
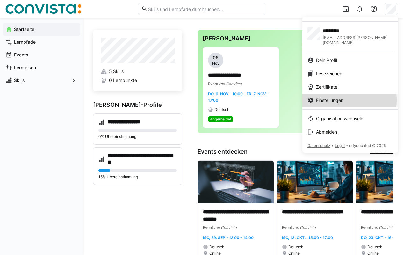
click at [335, 97] on span "Einstellungen" at bounding box center [329, 100] width 27 height 6
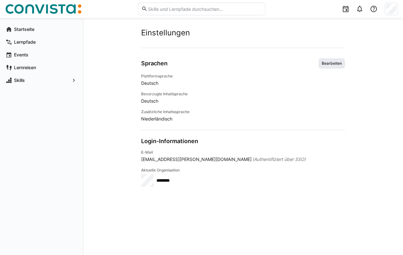
click at [333, 64] on span "Bearbeiten" at bounding box center [331, 63] width 21 height 5
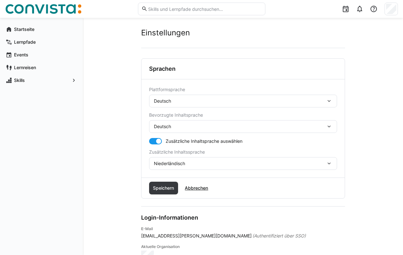
click at [174, 100] on div "Deutsch" at bounding box center [240, 101] width 172 height 6
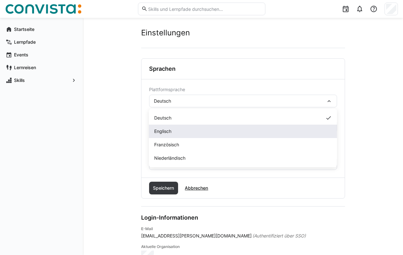
click at [164, 129] on span "Englisch" at bounding box center [162, 131] width 17 height 6
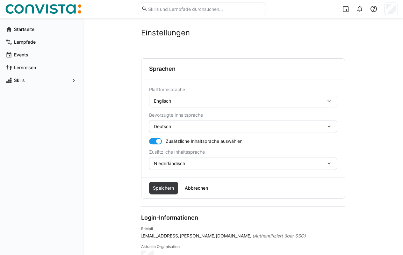
click at [172, 127] on div "Deutsch" at bounding box center [240, 126] width 172 height 6
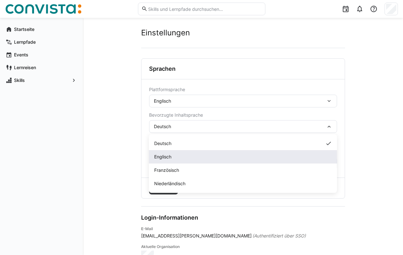
click at [166, 157] on span "Englisch" at bounding box center [162, 156] width 17 height 6
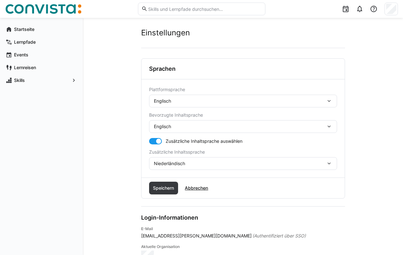
click at [201, 164] on div "Niederländisch" at bounding box center [240, 163] width 172 height 6
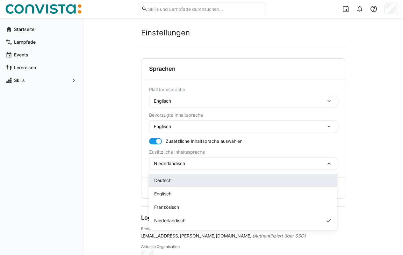
click at [168, 185] on div "Deutsch" at bounding box center [243, 179] width 188 height 13
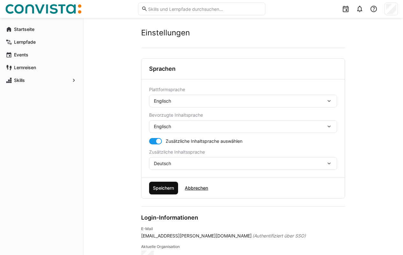
click at [163, 186] on span "Speichern" at bounding box center [163, 188] width 23 height 6
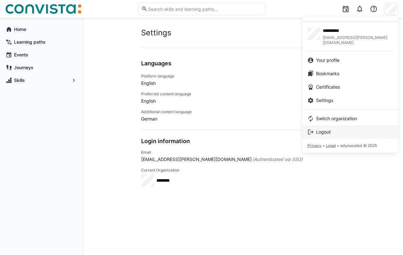
click at [330, 130] on span "Logout" at bounding box center [323, 132] width 15 height 6
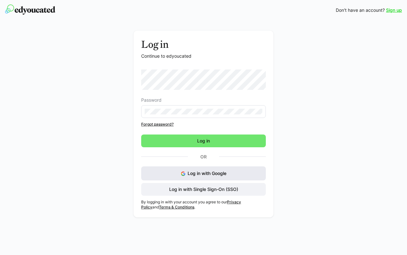
click at [190, 173] on span "Log in with Google" at bounding box center [207, 172] width 39 height 5
click at [201, 190] on span "Log in with Single Sign-On (SSO)" at bounding box center [203, 189] width 71 height 6
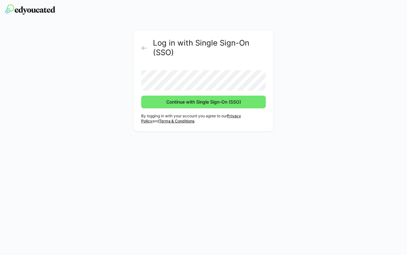
click at [141, 95] on button "Continue with Single Sign-On (SSO)" at bounding box center [203, 101] width 125 height 13
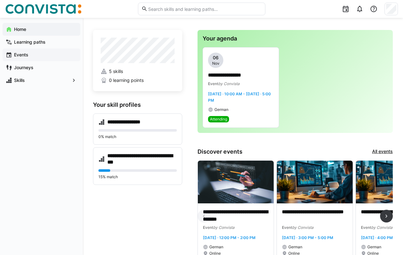
click at [0, 0] on app-navigation-label "Events" at bounding box center [0, 0] width 0 height 0
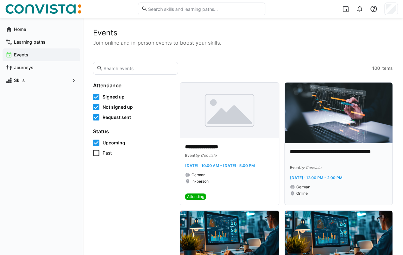
click at [337, 136] on img at bounding box center [339, 112] width 108 height 60
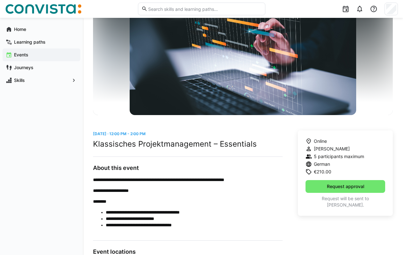
scroll to position [64, 0]
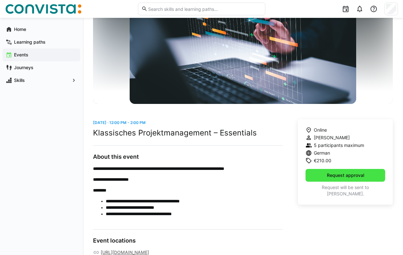
click at [344, 176] on span "Request approval" at bounding box center [345, 175] width 39 height 6
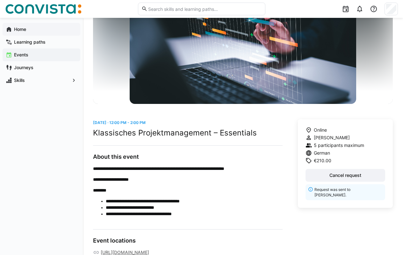
click at [0, 0] on app-navigation-label "Home" at bounding box center [0, 0] width 0 height 0
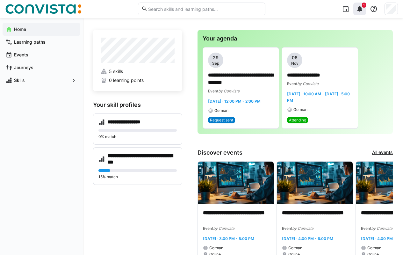
click at [361, 10] on eds-icon at bounding box center [360, 9] width 8 height 8
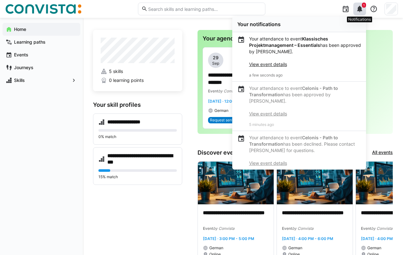
click at [279, 63] on link "View event details" at bounding box center [268, 63] width 38 height 5
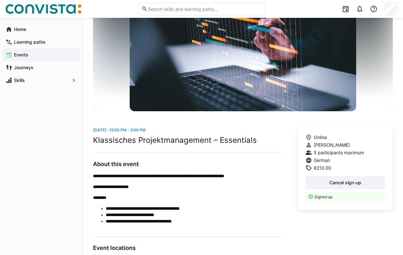
scroll to position [25, 0]
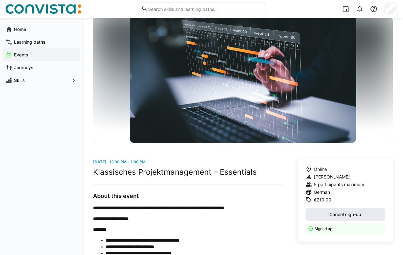
click at [333, 213] on span "Cancel sign-up" at bounding box center [345, 214] width 34 height 6
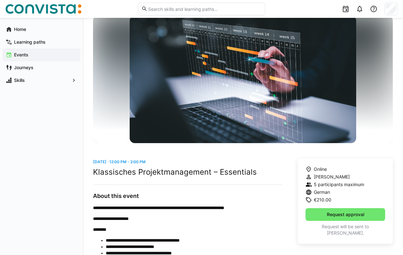
click at [0, 0] on app-navigation-label "Events" at bounding box center [0, 0] width 0 height 0
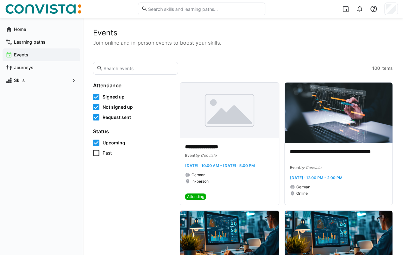
click at [138, 65] on eds-input at bounding box center [135, 68] width 85 height 13
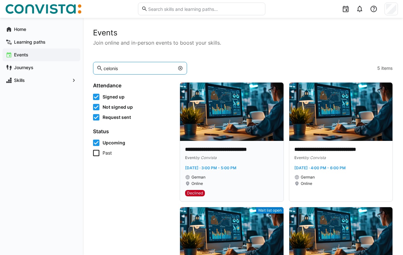
type input "celonis"
click at [232, 124] on img at bounding box center [231, 111] width 103 height 58
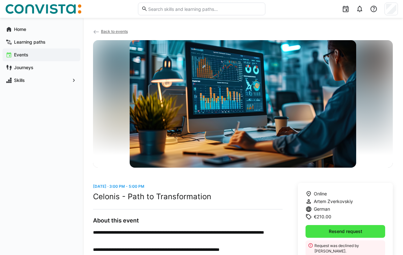
click at [337, 233] on span "Resend request" at bounding box center [345, 231] width 35 height 6
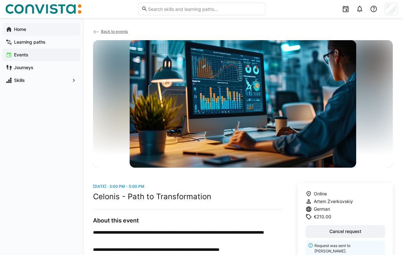
click at [0, 0] on app-navigation-label "Home" at bounding box center [0, 0] width 0 height 0
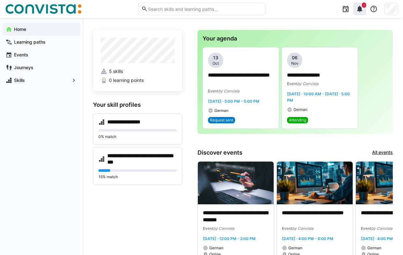
click at [359, 11] on eds-icon at bounding box center [360, 9] width 8 height 8
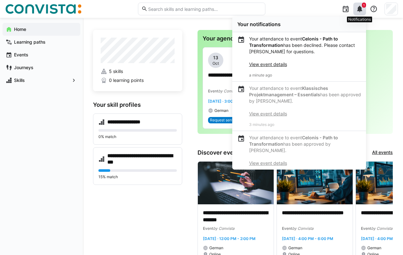
click at [326, 47] on p "Your attendance to event Celonis - Path to Transformation has been declined. Pl…" at bounding box center [305, 52] width 112 height 32
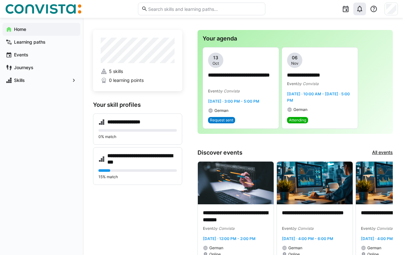
click at [359, 10] on eds-icon at bounding box center [360, 9] width 8 height 8
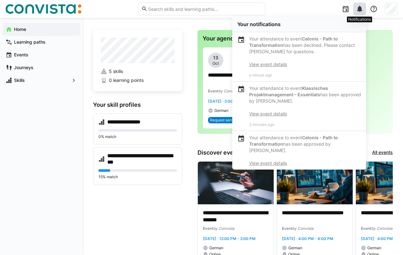
click at [266, 64] on link "View event details" at bounding box center [268, 63] width 38 height 5
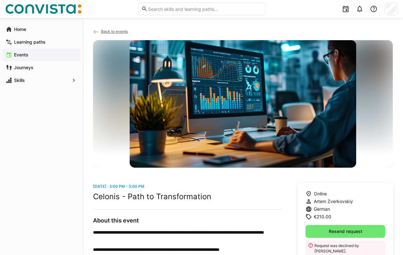
click at [106, 31] on span "Back to events" at bounding box center [114, 31] width 27 height 5
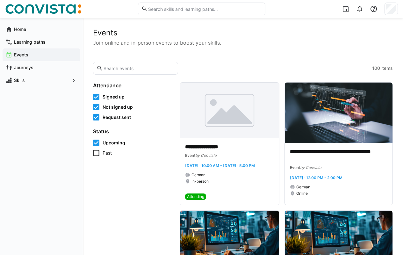
click at [117, 67] on input "text" at bounding box center [139, 68] width 72 height 6
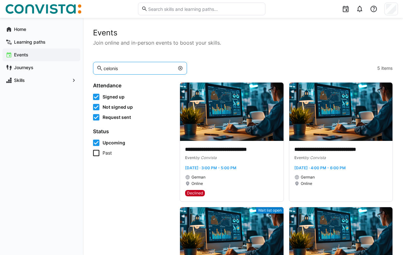
type input "celonis"
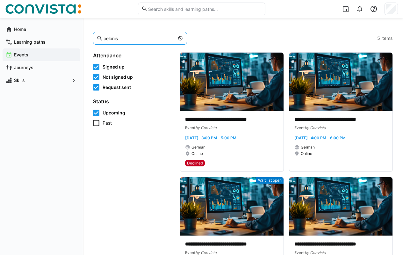
scroll to position [64, 0]
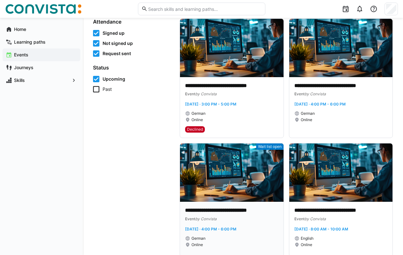
click at [230, 170] on img at bounding box center [231, 172] width 103 height 58
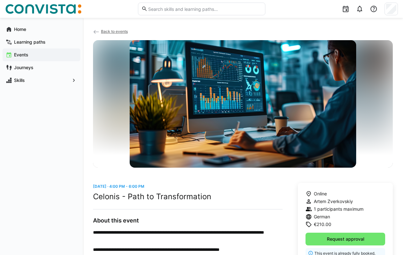
scroll to position [32, 0]
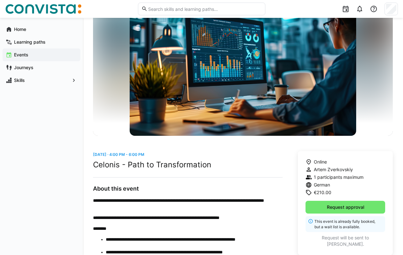
click at [347, 239] on p "Request will be sent to [PERSON_NAME]." at bounding box center [345, 240] width 80 height 13
click at [347, 207] on span "Request approval" at bounding box center [345, 207] width 39 height 6
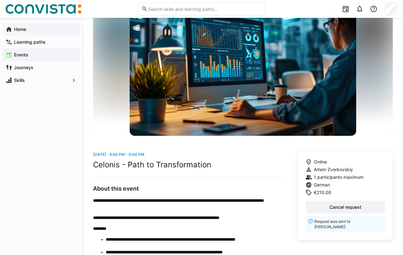
click at [0, 0] on app-navigation-label "Home" at bounding box center [0, 0] width 0 height 0
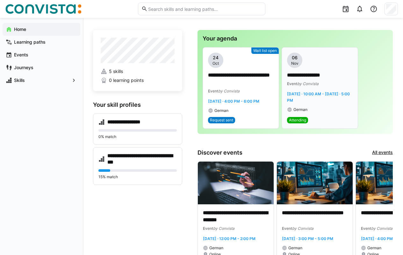
click at [320, 101] on app-date-range-label "[DATE] · 10:00 AM - [DATE] · 5:00 PM" at bounding box center [320, 96] width 66 height 13
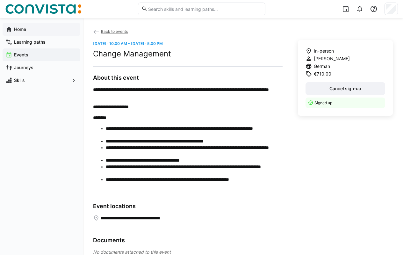
click at [0, 0] on app-navigation-label "Home" at bounding box center [0, 0] width 0 height 0
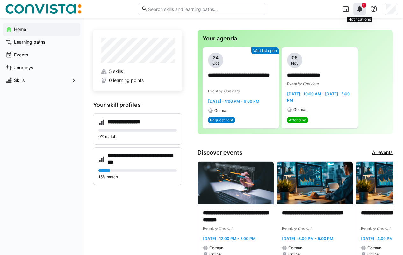
click at [360, 9] on eds-icon at bounding box center [360, 9] width 8 height 8
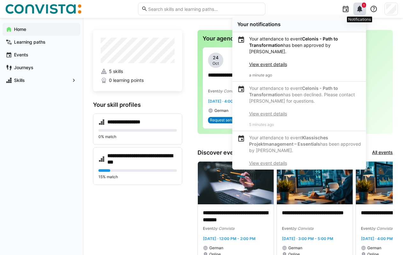
click at [272, 64] on link "View event details" at bounding box center [268, 63] width 38 height 5
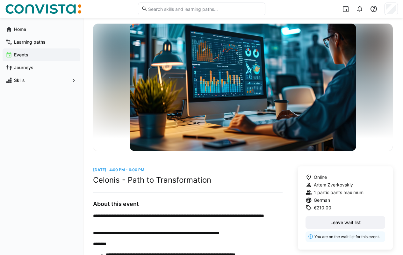
scroll to position [32, 0]
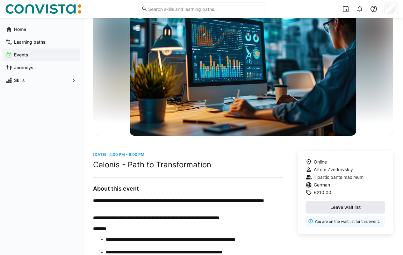
click at [346, 208] on span "Leave wait list" at bounding box center [345, 207] width 32 height 6
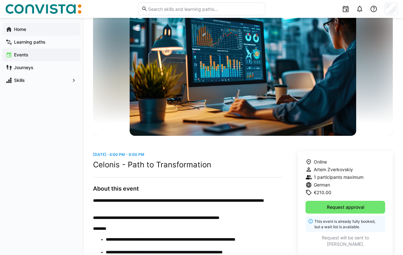
click at [0, 0] on app-navigation-label "Home" at bounding box center [0, 0] width 0 height 0
